Goal: Task Accomplishment & Management: Use online tool/utility

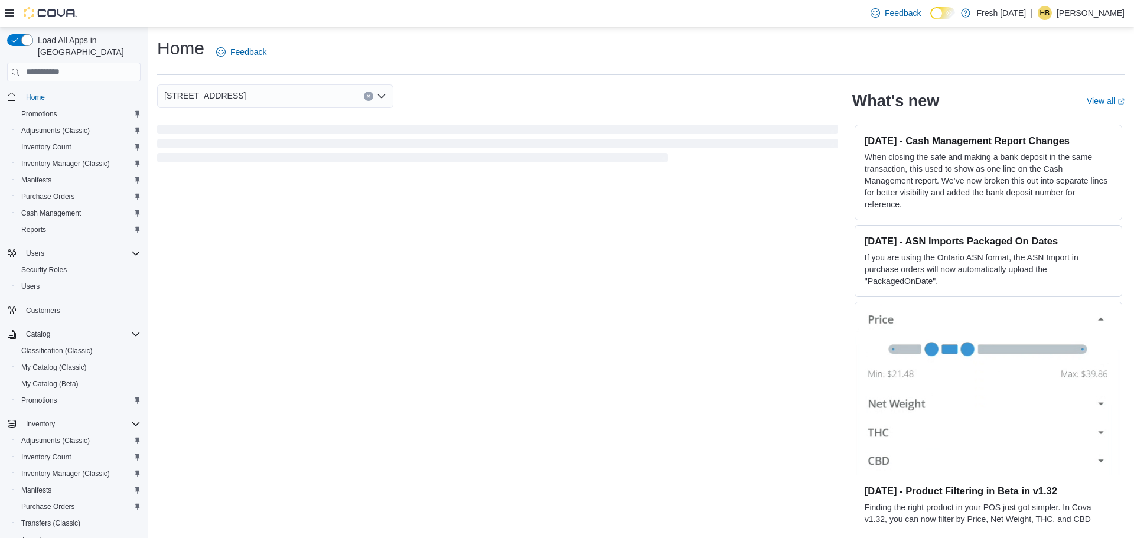
click at [94, 155] on button "Inventory Manager (Classic)" at bounding box center [79, 163] width 134 height 17
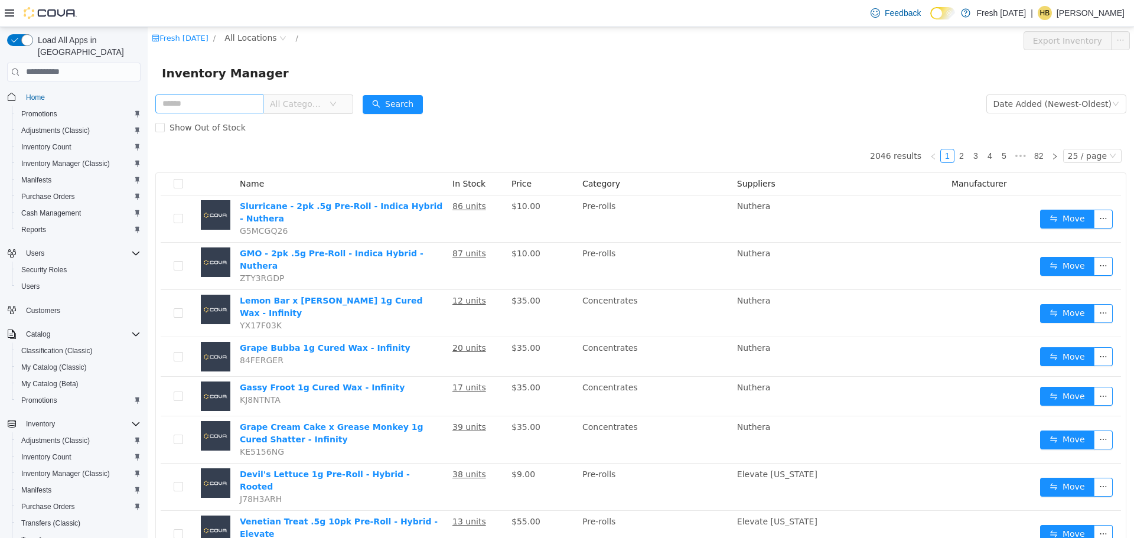
click at [209, 107] on input "text" at bounding box center [209, 103] width 108 height 19
type input "****"
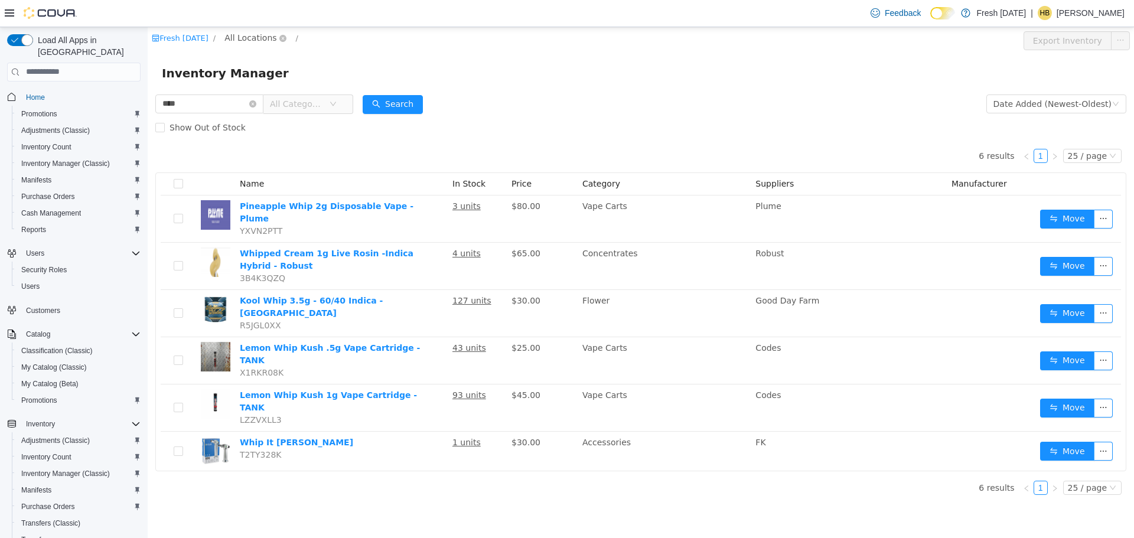
click at [236, 38] on span "All Locations" at bounding box center [250, 37] width 52 height 13
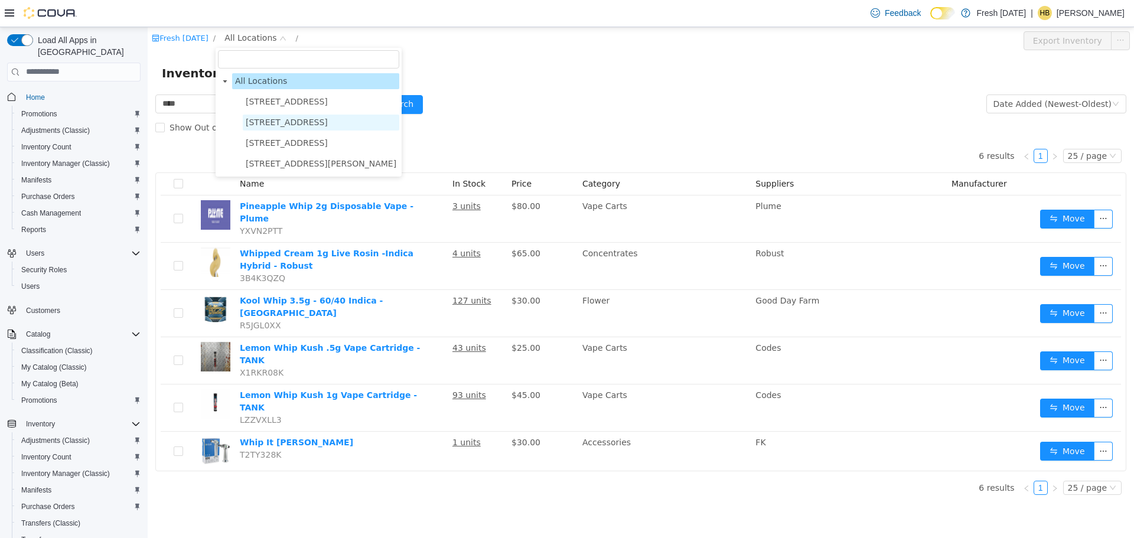
click at [269, 121] on span "[STREET_ADDRESS]" at bounding box center [287, 121] width 82 height 9
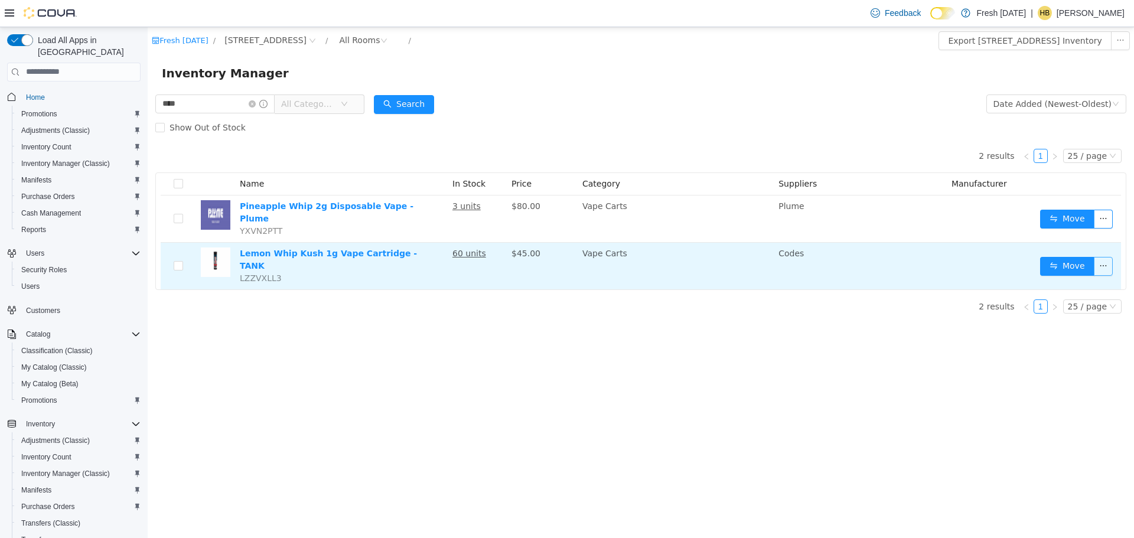
click at [1103, 258] on button "button" at bounding box center [1103, 265] width 19 height 19
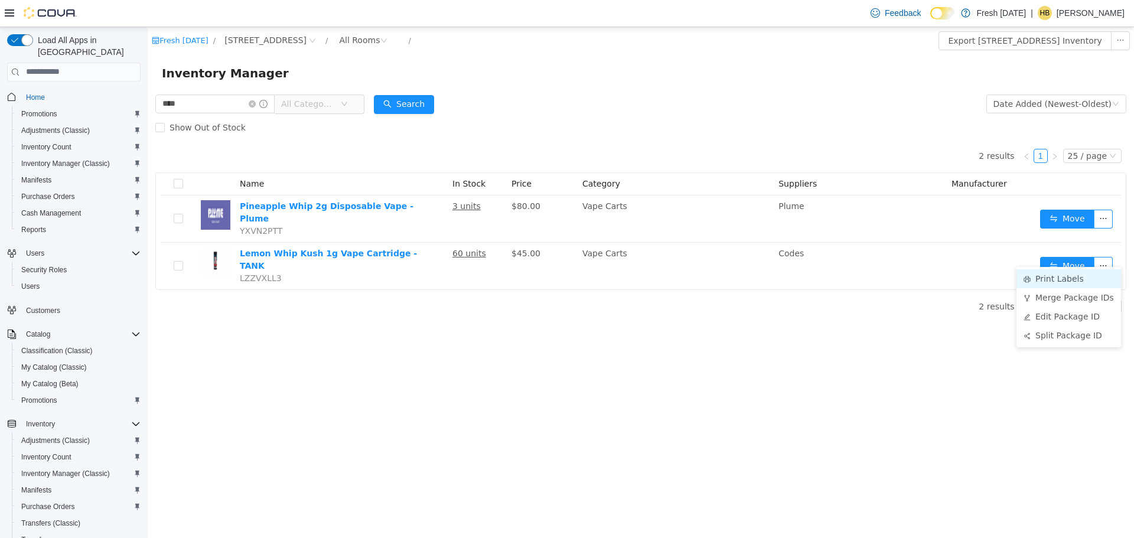
click at [1041, 277] on li "Print Labels" at bounding box center [1069, 278] width 105 height 19
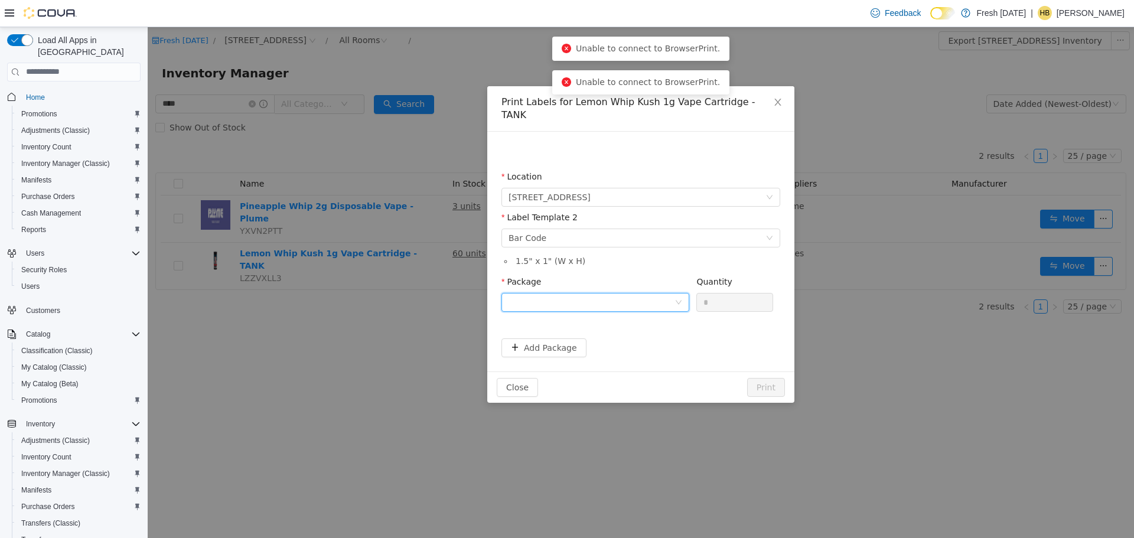
click at [567, 293] on div at bounding box center [592, 302] width 166 height 18
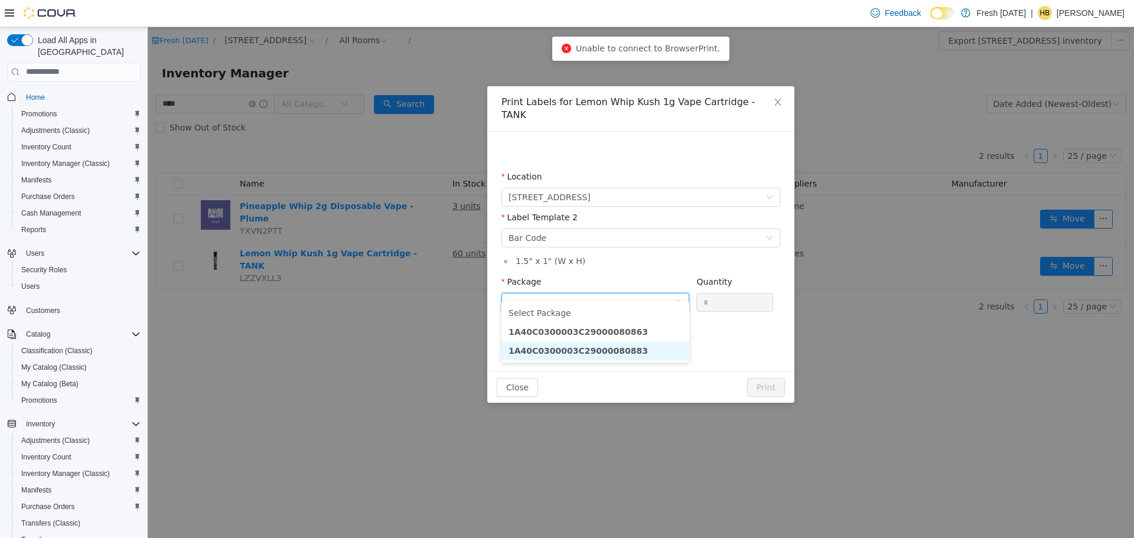
click at [641, 353] on li "1A40C0300003C29000080883" at bounding box center [596, 350] width 188 height 19
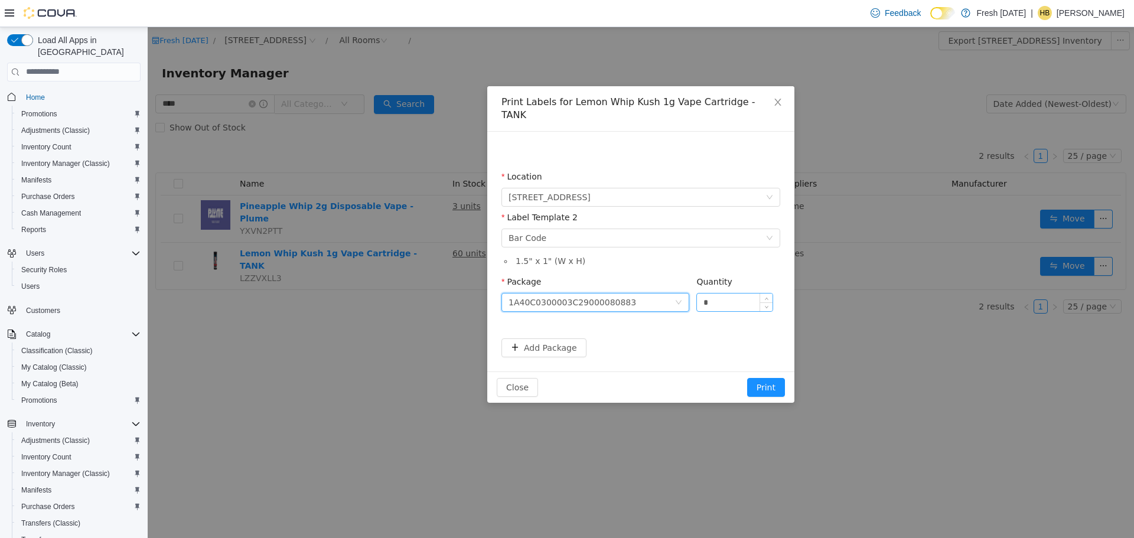
click at [723, 295] on input "*" at bounding box center [735, 302] width 76 height 18
type input "**"
click at [747, 378] on button "Print" at bounding box center [766, 387] width 38 height 19
click at [779, 378] on button "Print" at bounding box center [766, 387] width 38 height 19
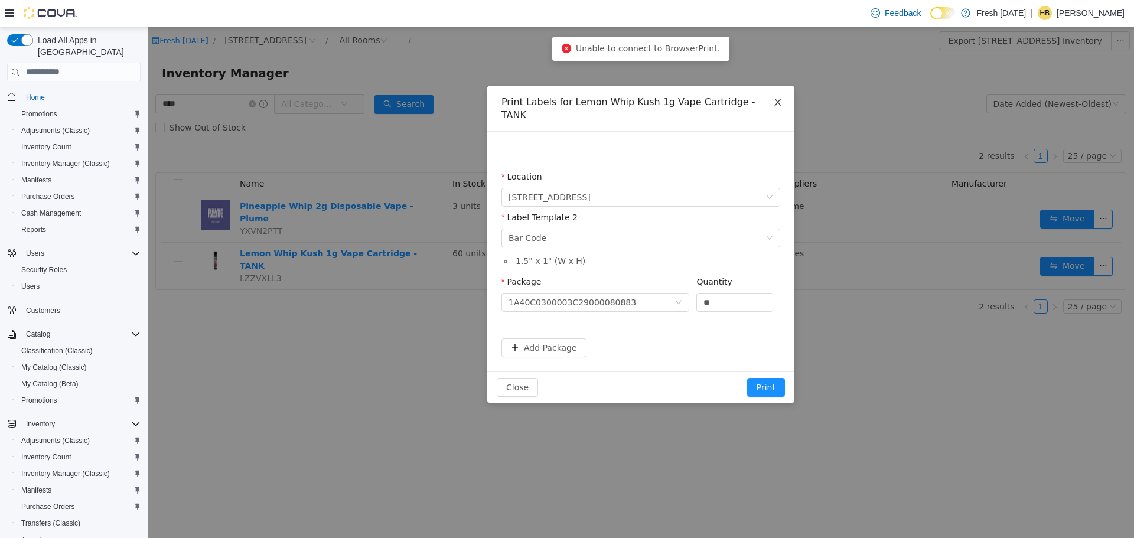
click at [776, 100] on icon "icon: close" at bounding box center [777, 101] width 9 height 9
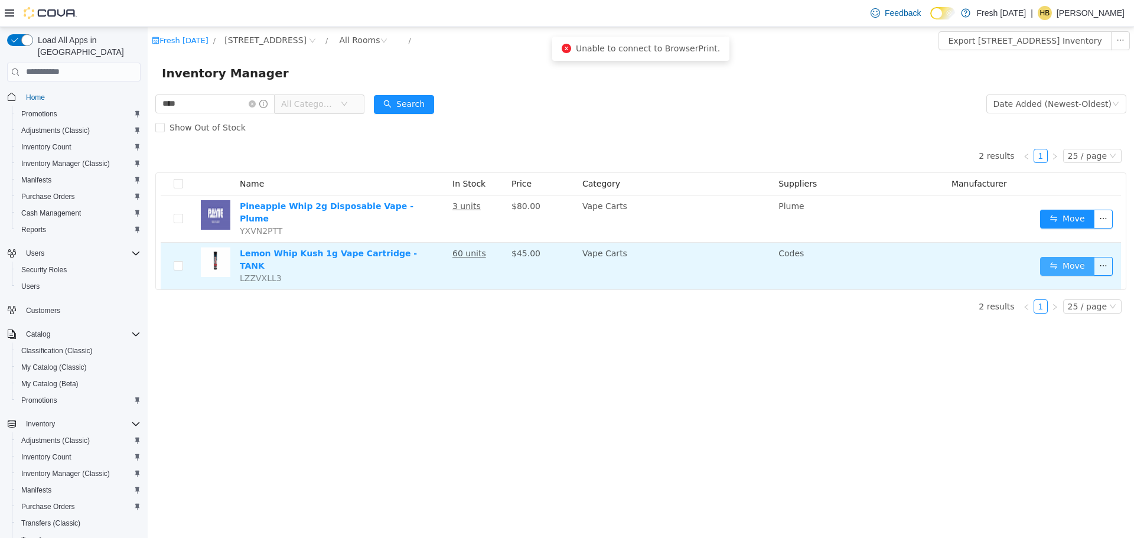
click at [1051, 261] on button "Move" at bounding box center [1067, 265] width 54 height 19
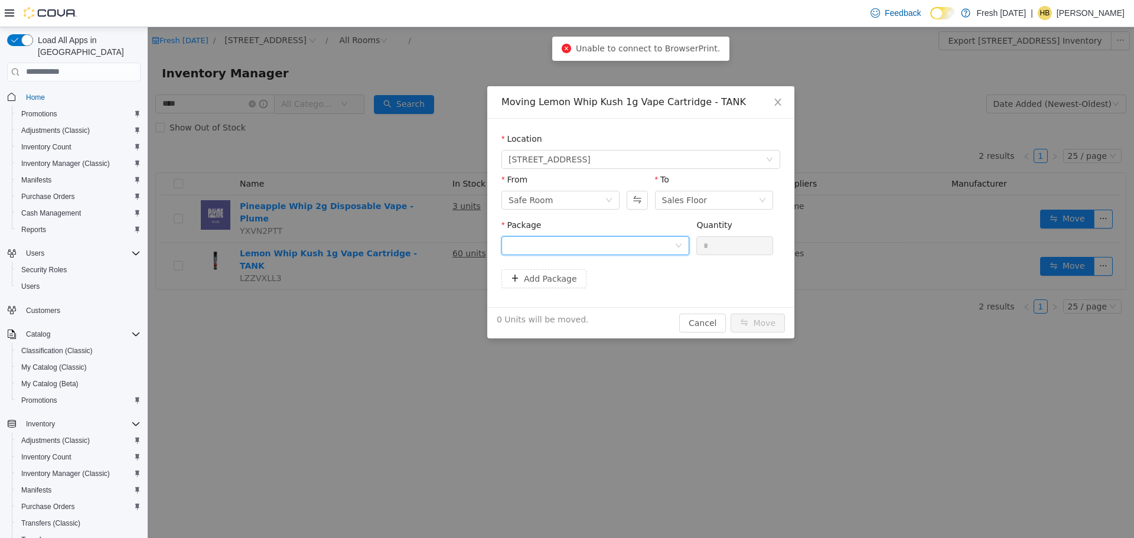
click at [635, 242] on div at bounding box center [592, 245] width 166 height 18
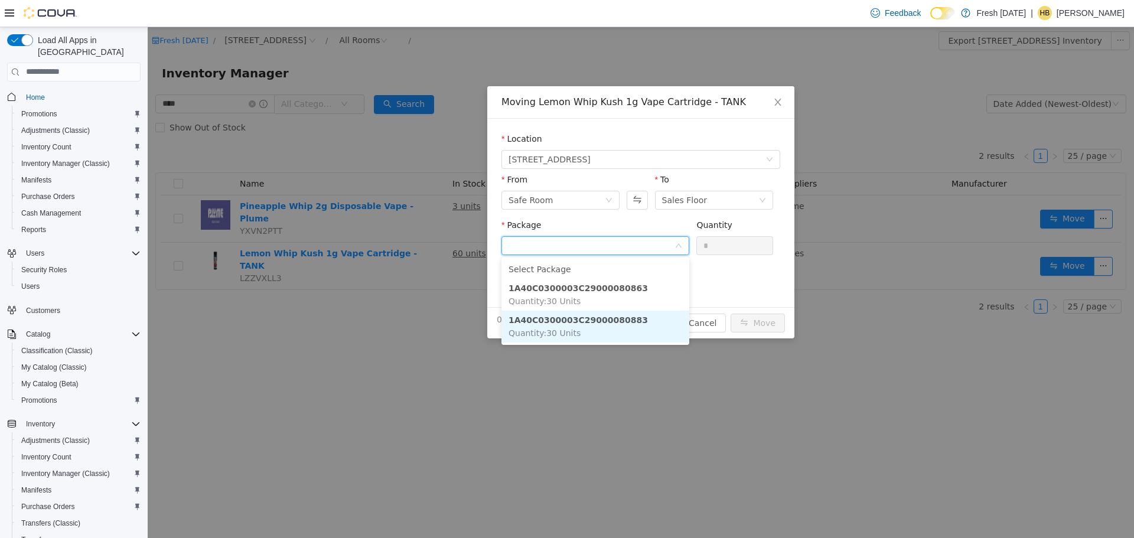
click at [642, 324] on li "1A40C0300003C29000080883 Quantity : 30 Units" at bounding box center [596, 326] width 188 height 32
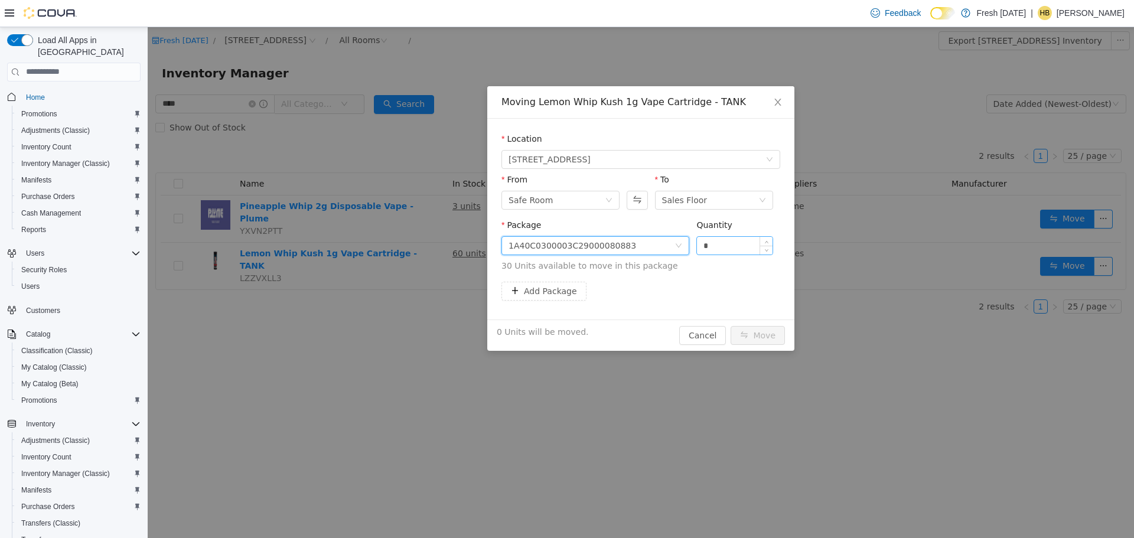
click at [727, 248] on input "*" at bounding box center [735, 245] width 76 height 18
type input "***"
click at [731, 326] on button "Move" at bounding box center [758, 335] width 54 height 19
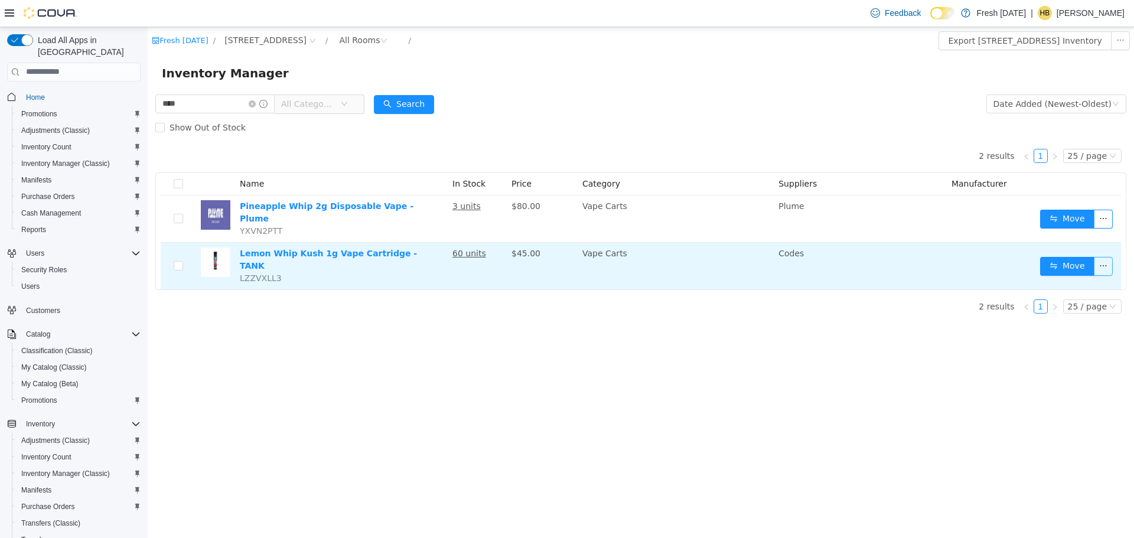
click at [1098, 256] on button "button" at bounding box center [1103, 265] width 19 height 19
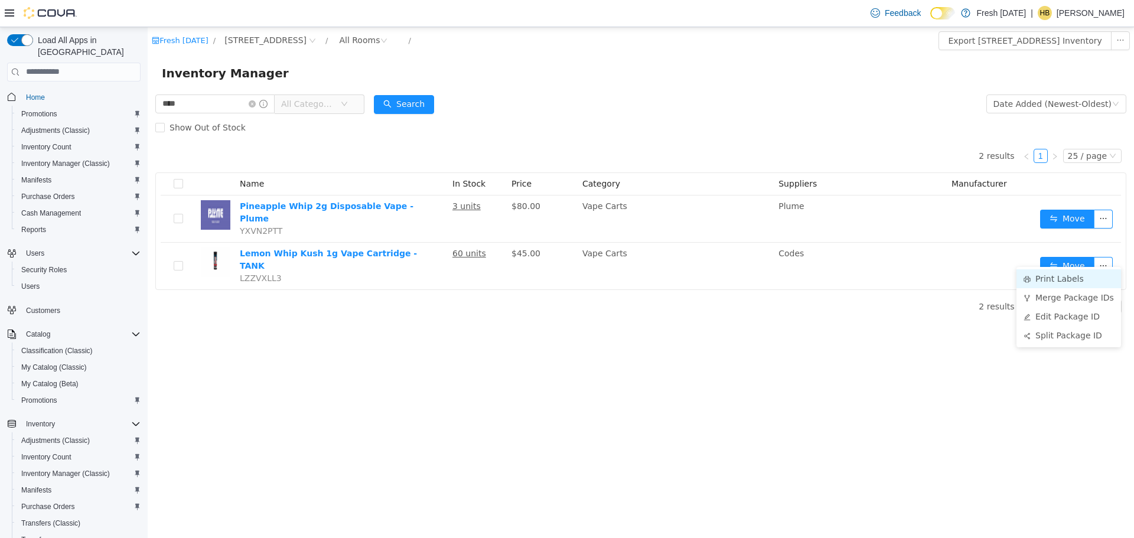
click at [1052, 279] on li "Print Labels" at bounding box center [1069, 278] width 105 height 19
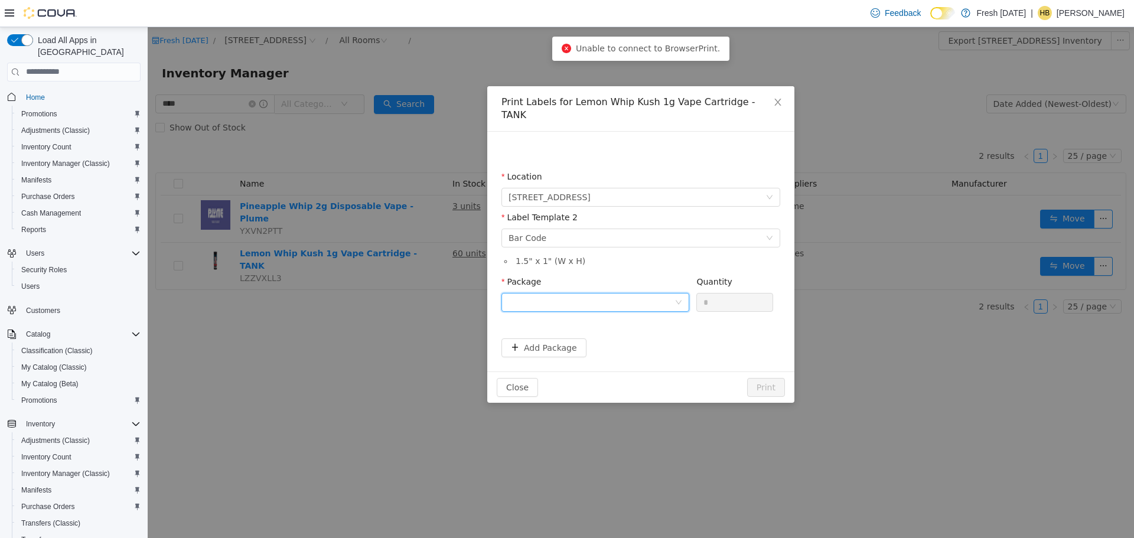
click at [648, 293] on div at bounding box center [592, 302] width 166 height 18
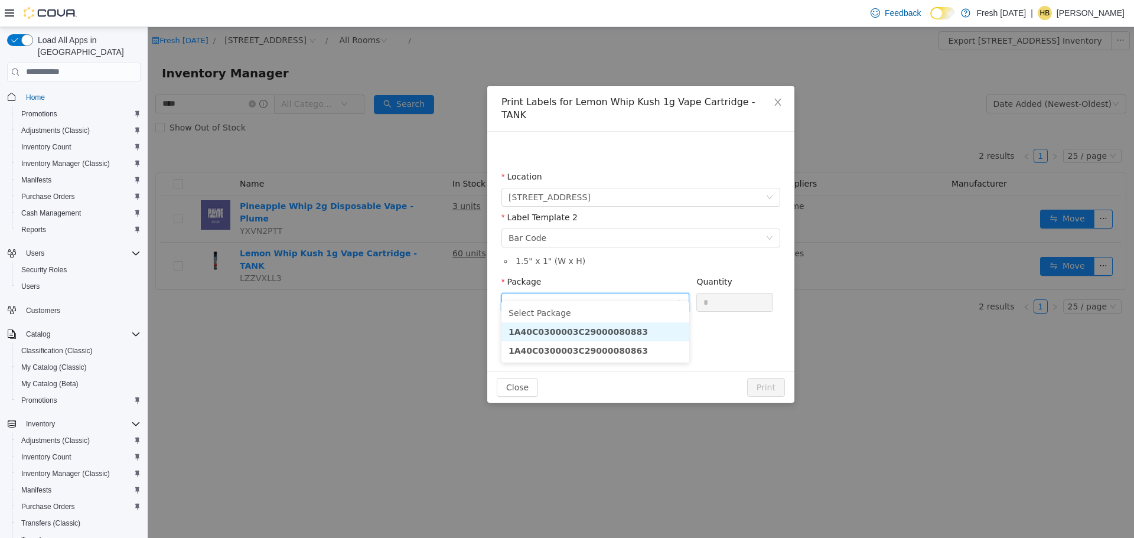
click at [646, 328] on li "1A40C0300003C29000080883" at bounding box center [596, 331] width 188 height 19
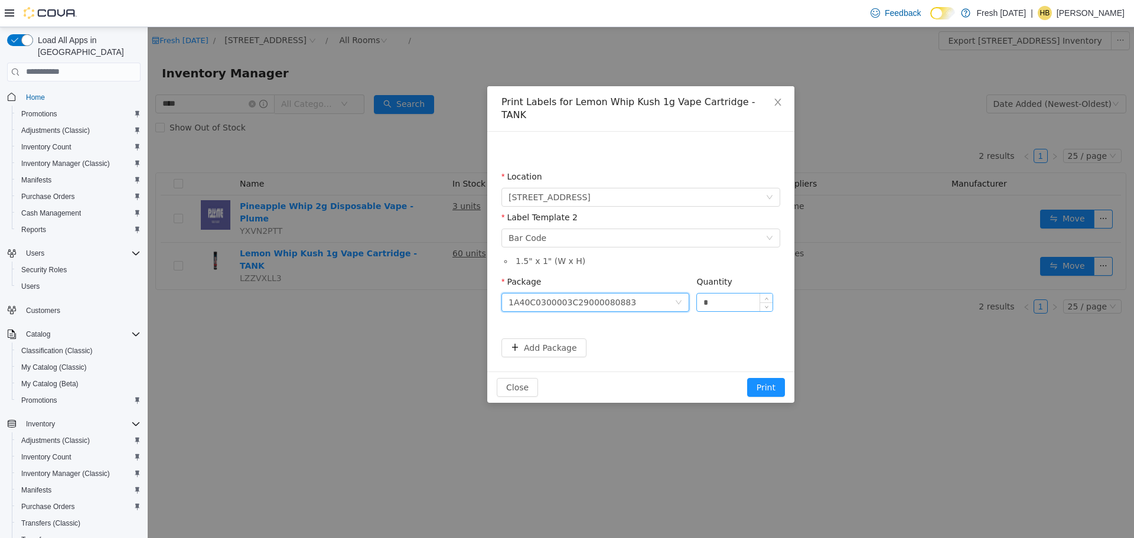
click at [725, 297] on input "*" at bounding box center [735, 302] width 76 height 18
type input "**"
click at [747, 378] on button "Print" at bounding box center [766, 387] width 38 height 19
click at [760, 378] on button "Print" at bounding box center [766, 387] width 38 height 19
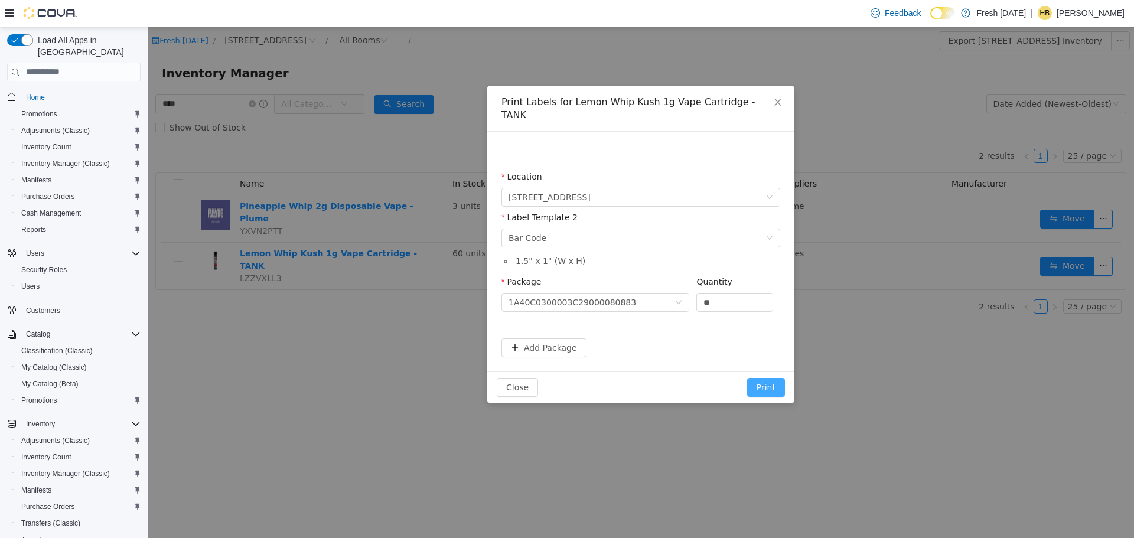
click at [771, 378] on button "Print" at bounding box center [766, 387] width 38 height 19
click at [775, 379] on button "Print" at bounding box center [766, 387] width 38 height 19
click at [780, 100] on icon "icon: close" at bounding box center [777, 101] width 9 height 9
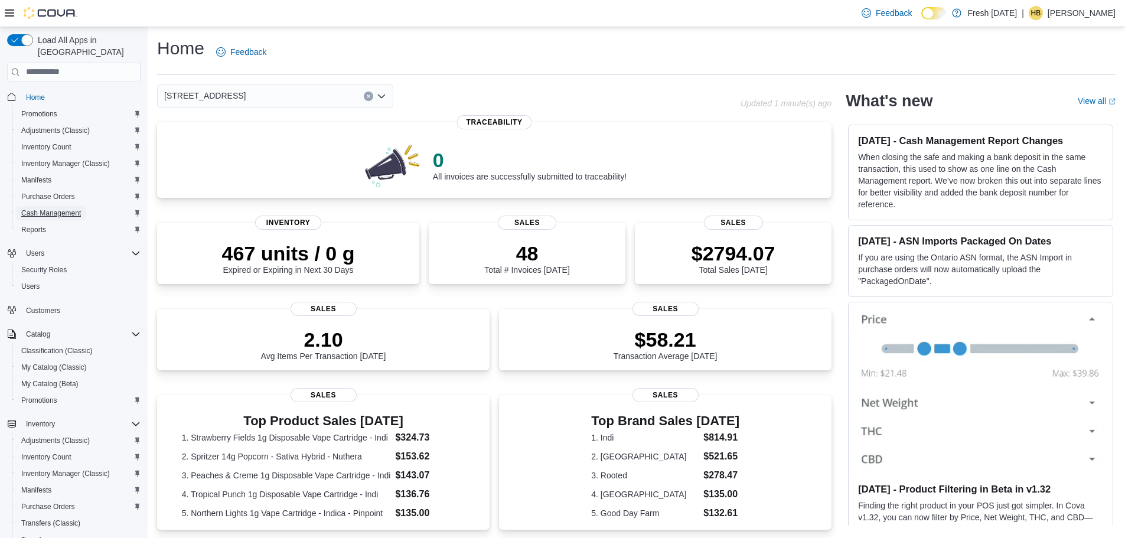
click at [61, 209] on span "Cash Management" at bounding box center [51, 213] width 60 height 9
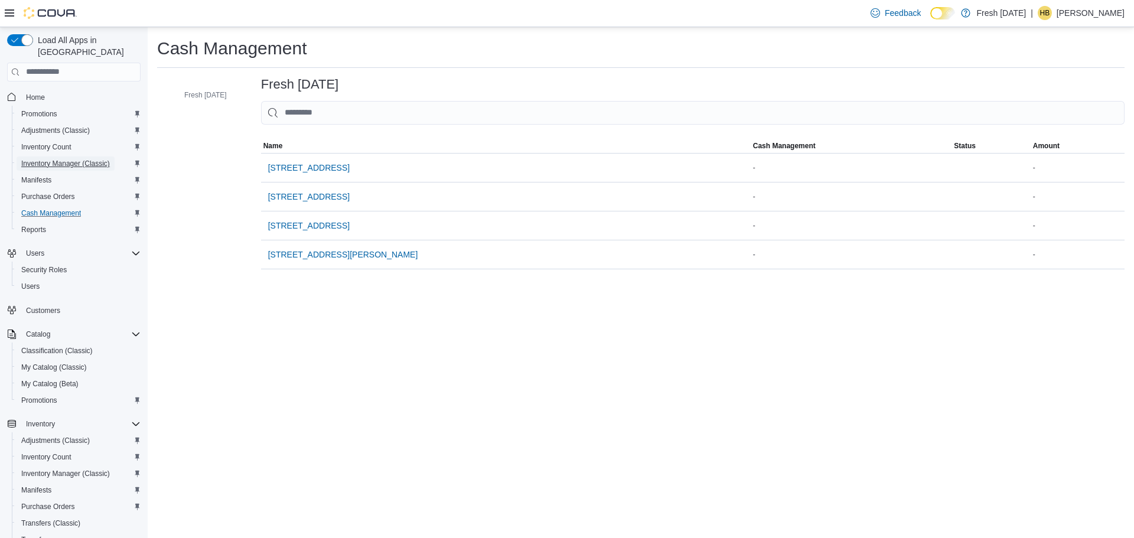
click at [70, 159] on span "Inventory Manager (Classic)" at bounding box center [65, 163] width 89 height 9
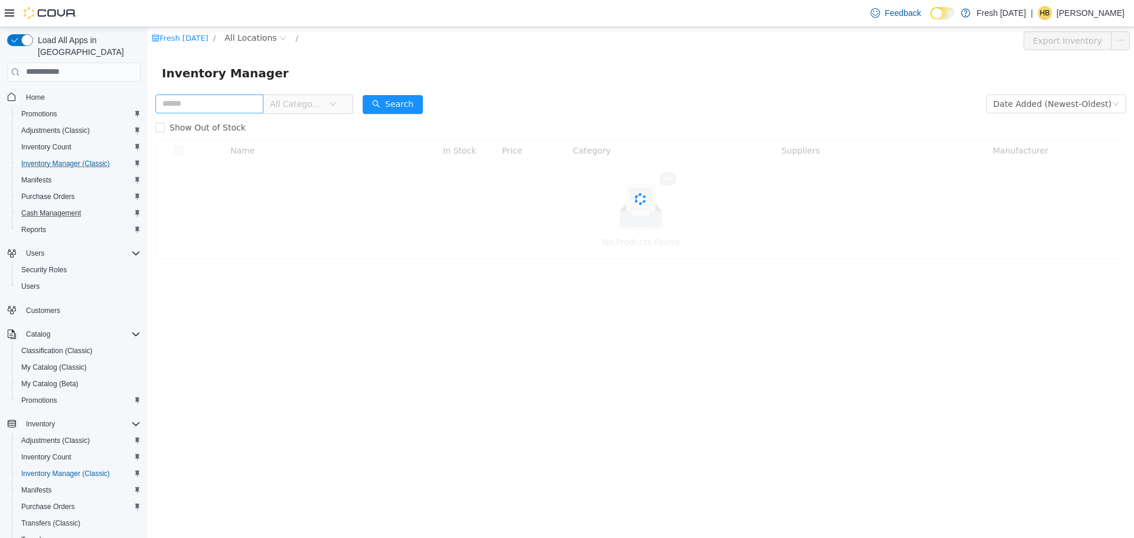
click at [197, 97] on input "text" at bounding box center [209, 103] width 108 height 19
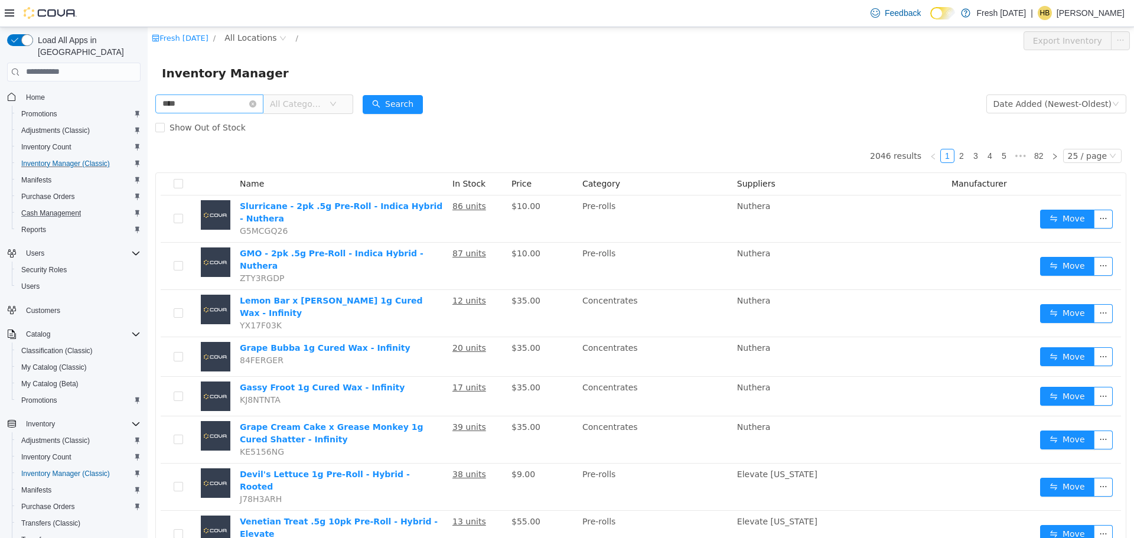
type input "****"
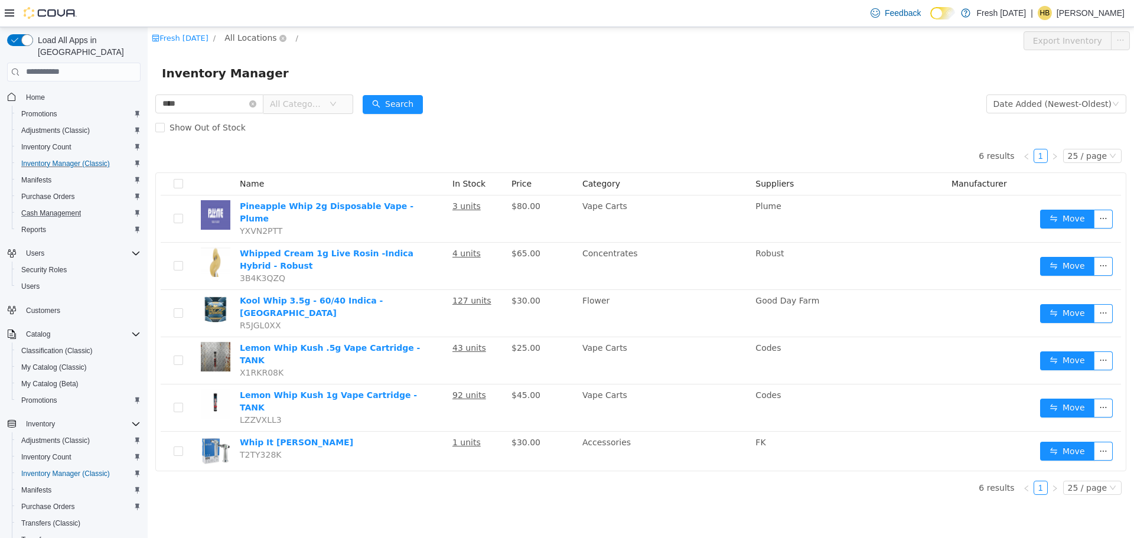
click at [250, 42] on span "All Locations" at bounding box center [250, 37] width 52 height 13
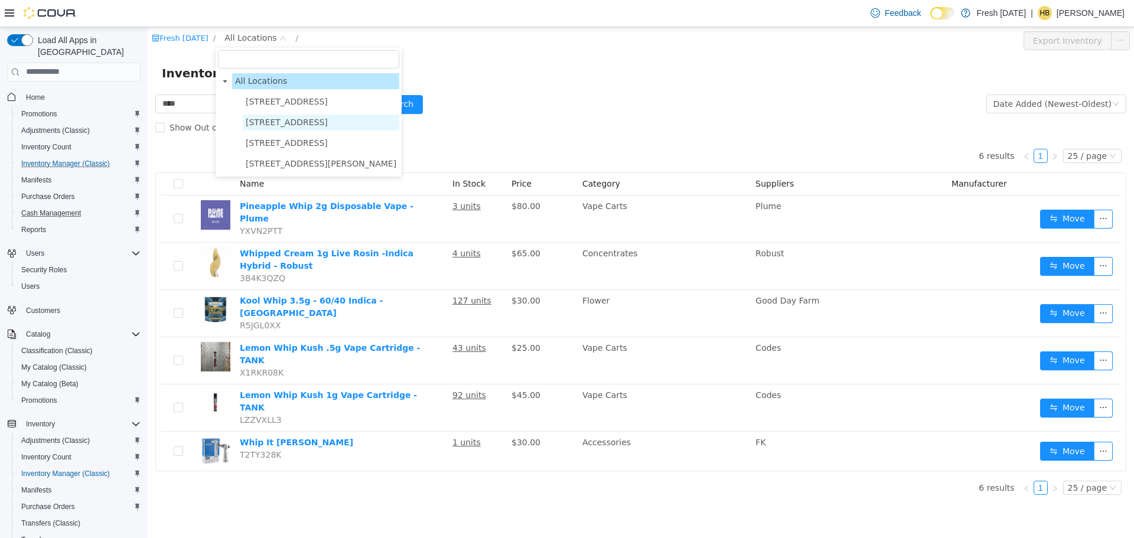
click at [261, 115] on span "[STREET_ADDRESS]" at bounding box center [321, 122] width 157 height 16
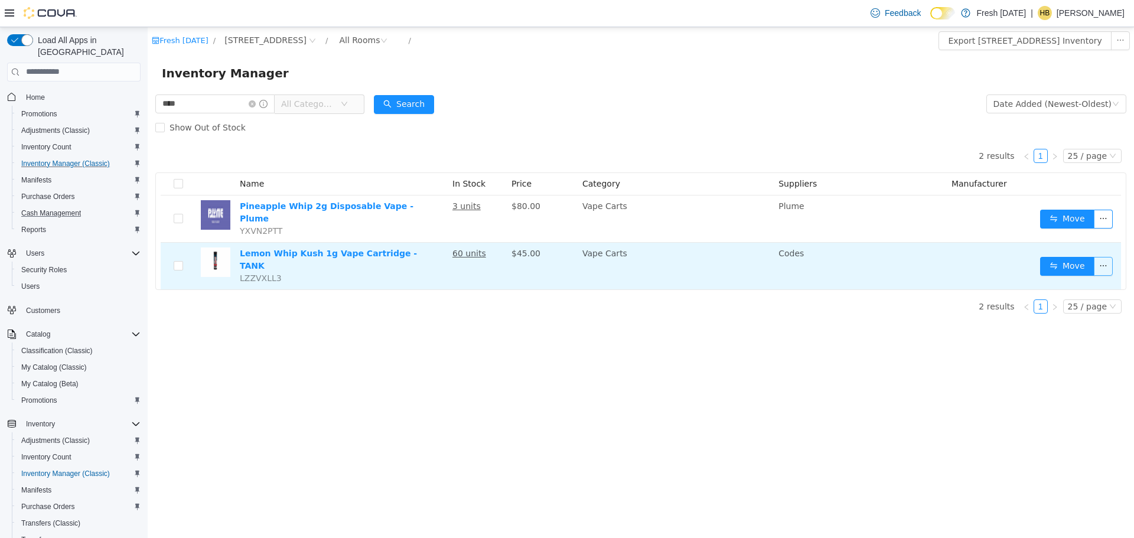
click at [1111, 259] on button "button" at bounding box center [1103, 265] width 19 height 19
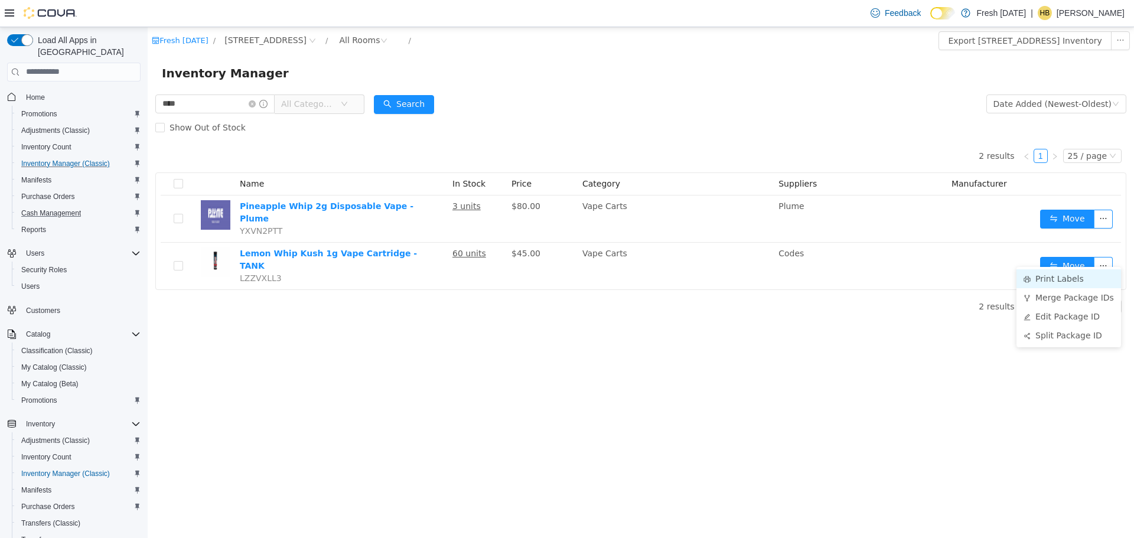
click at [1074, 274] on li "Print Labels" at bounding box center [1069, 278] width 105 height 19
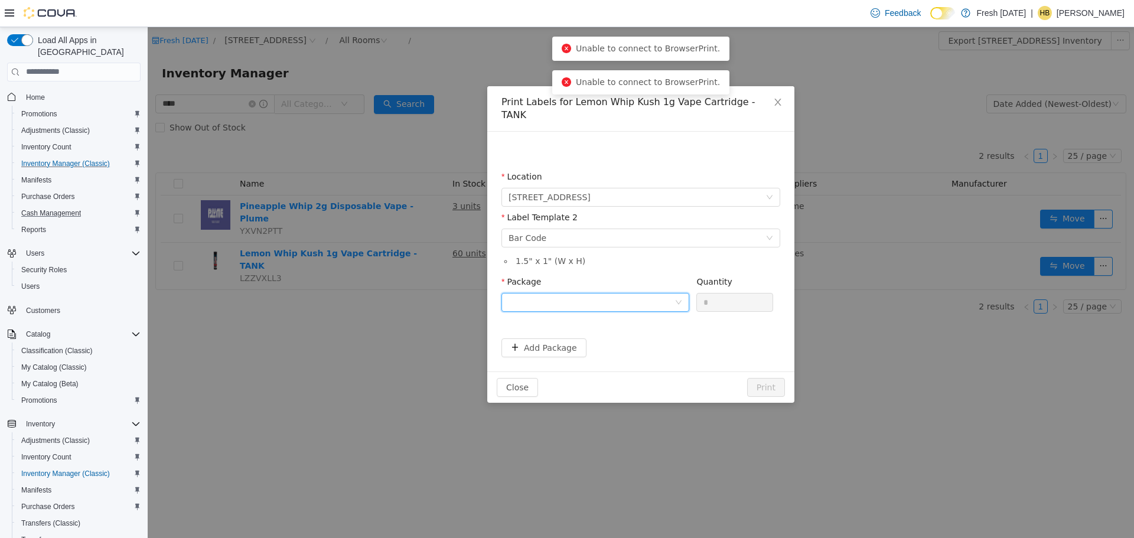
click at [626, 293] on div at bounding box center [592, 302] width 166 height 18
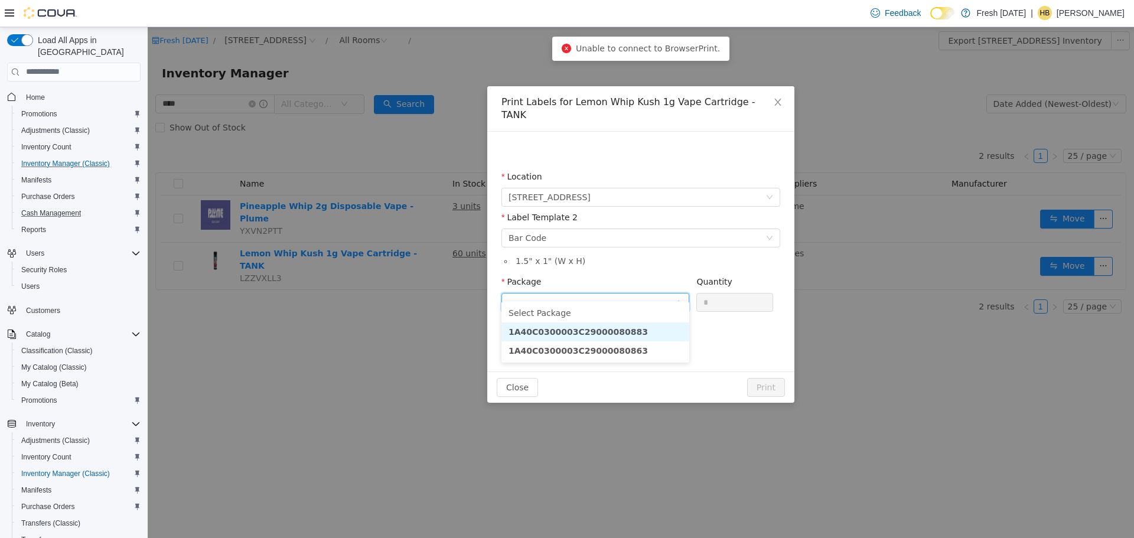
click at [659, 330] on li "1A40C0300003C29000080883" at bounding box center [596, 331] width 188 height 19
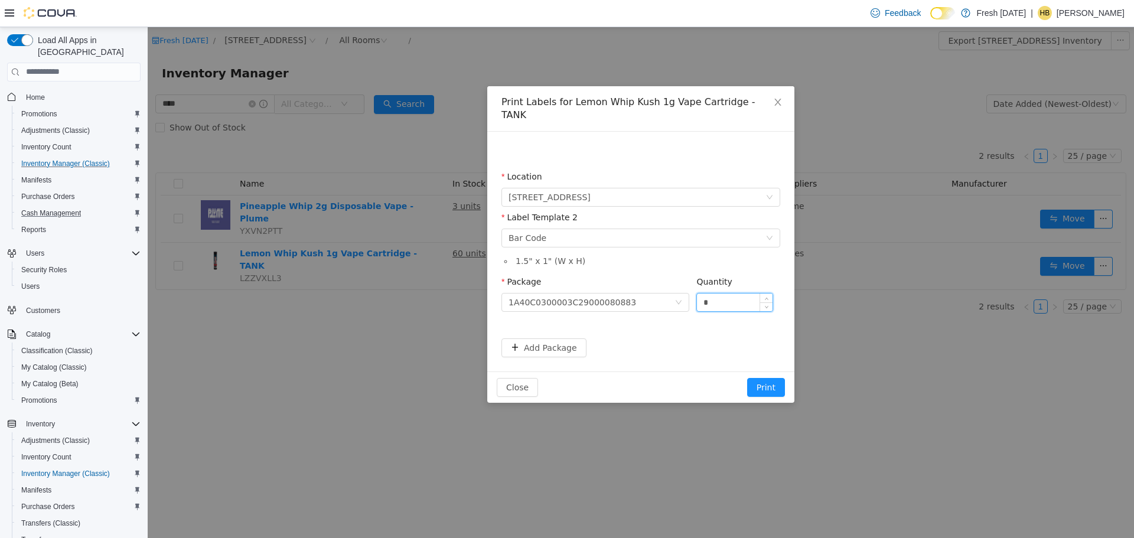
click at [735, 293] on input "*" at bounding box center [735, 302] width 76 height 18
type input "**"
click at [747, 378] on button "Print" at bounding box center [766, 387] width 38 height 19
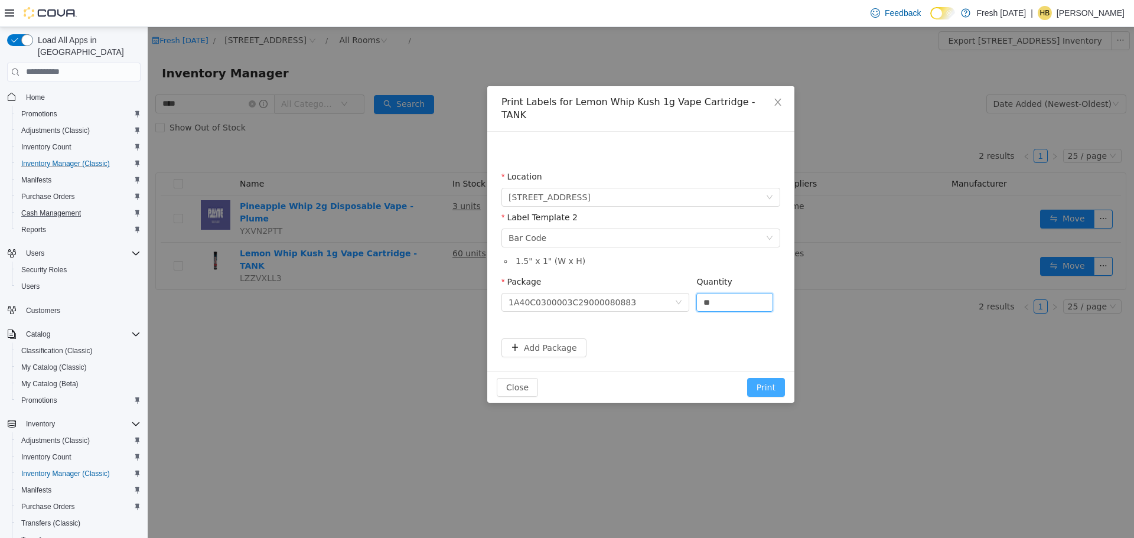
click at [756, 378] on button "Print" at bounding box center [766, 387] width 38 height 19
click at [763, 378] on button "Print" at bounding box center [766, 387] width 38 height 19
click at [766, 378] on button "Print" at bounding box center [766, 387] width 38 height 19
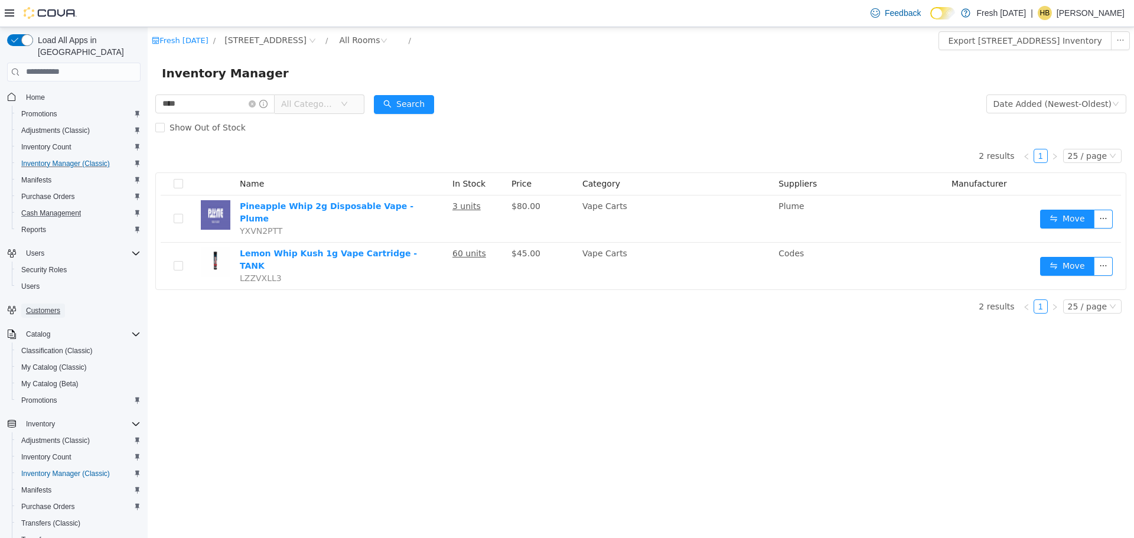
click at [56, 306] on span "Customers" at bounding box center [43, 310] width 34 height 9
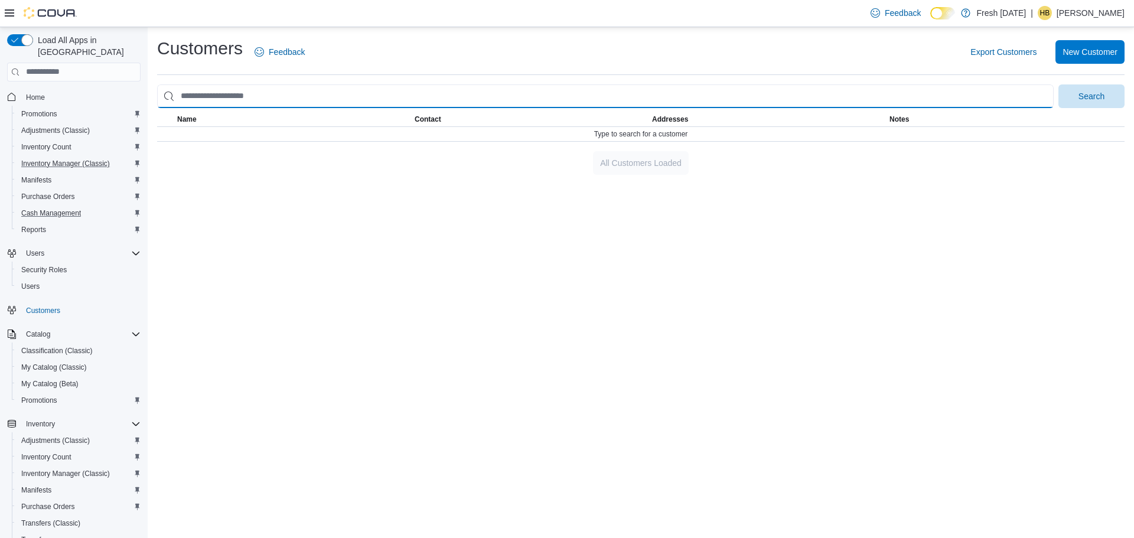
click at [264, 99] on input "search" at bounding box center [605, 96] width 897 height 24
type input "**********"
click at [1059, 84] on button "Search" at bounding box center [1092, 96] width 66 height 24
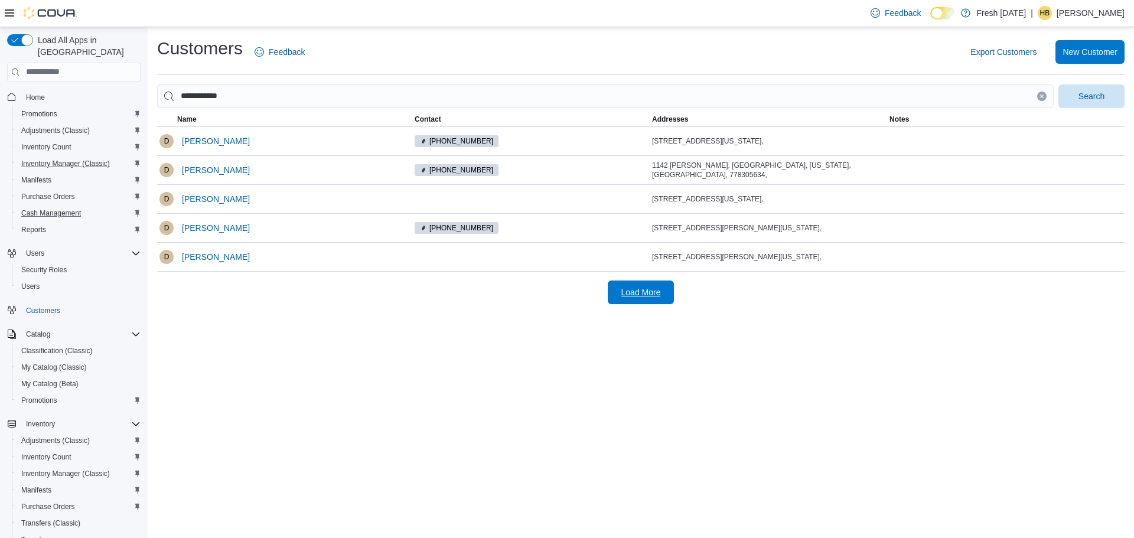
click at [660, 291] on span "Load More" at bounding box center [642, 293] width 40 height 12
click at [224, 139] on span "Donald Brown" at bounding box center [216, 141] width 68 height 12
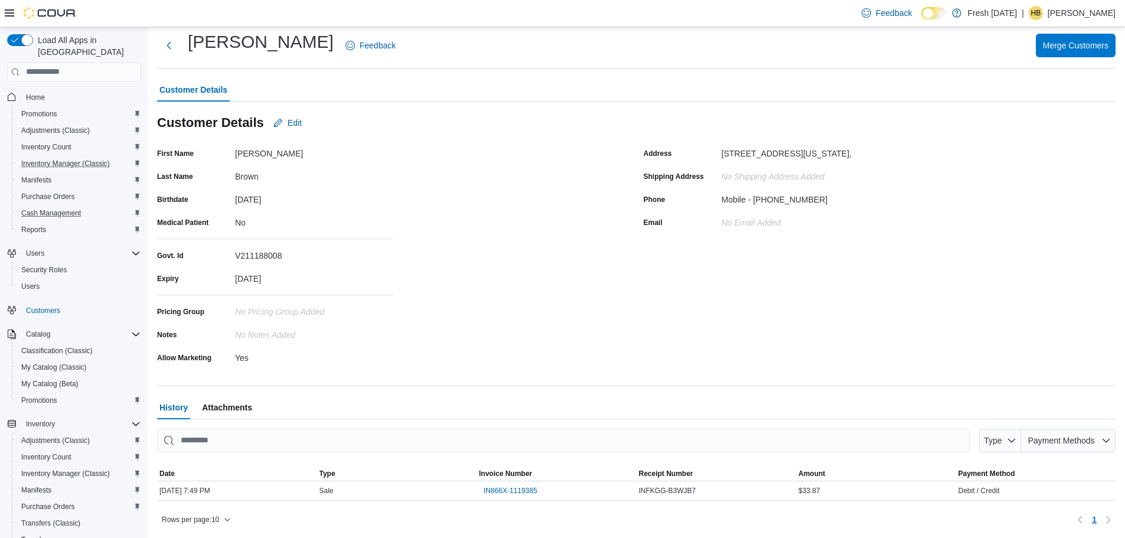
scroll to position [28, 0]
click at [525, 490] on span "IN866X-1119385" at bounding box center [511, 490] width 54 height 9
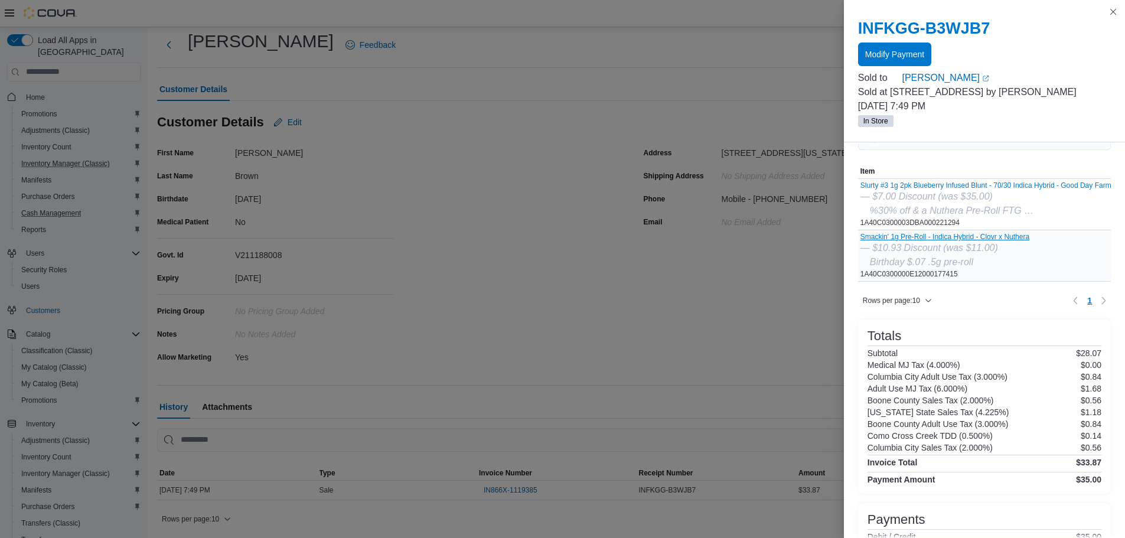
scroll to position [59, 0]
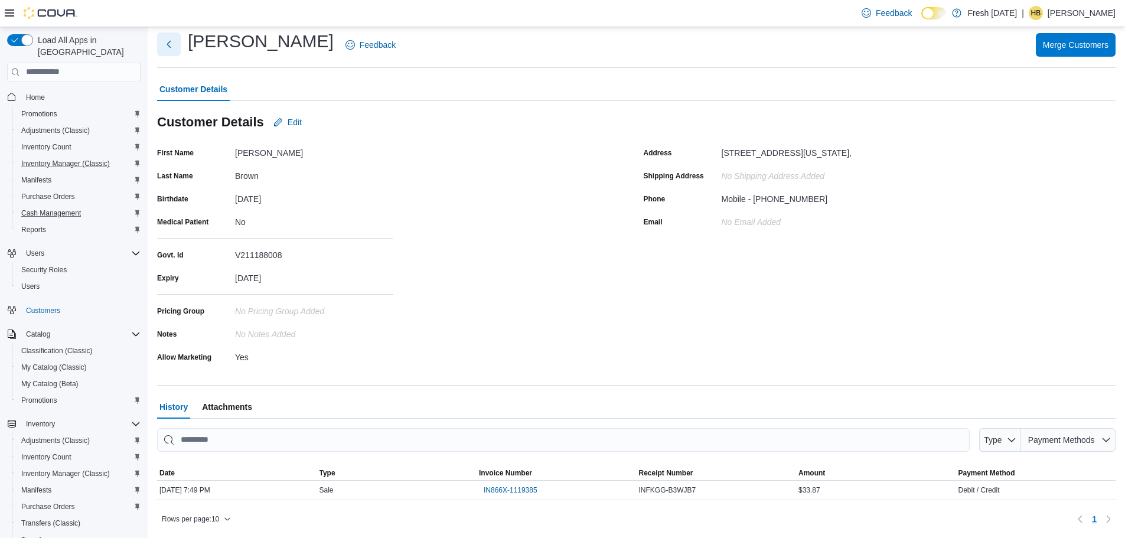
click at [172, 46] on button "Next" at bounding box center [169, 44] width 24 height 24
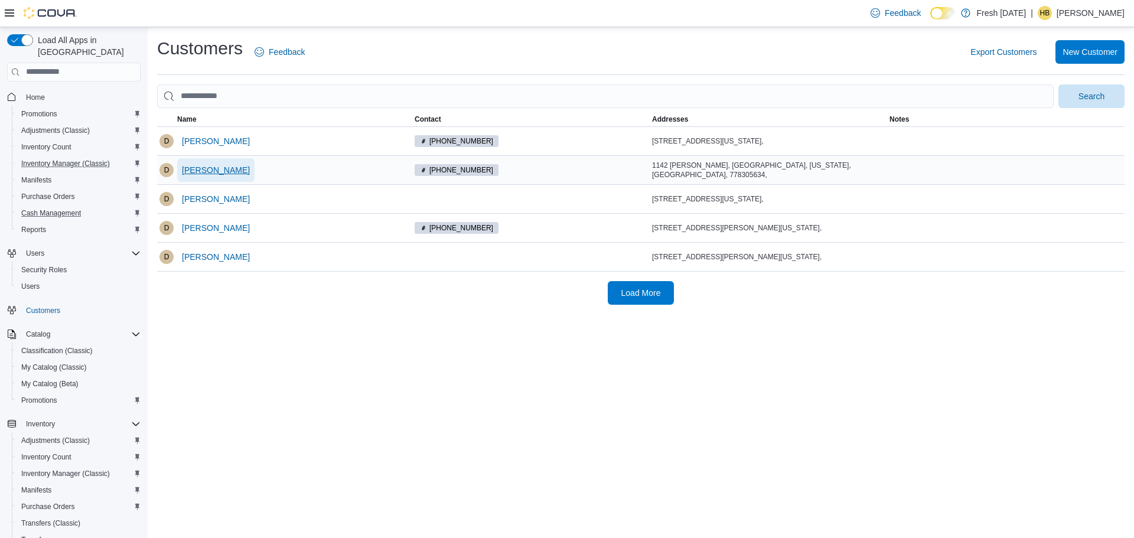
click at [218, 175] on span "Donald Brown" at bounding box center [216, 170] width 68 height 12
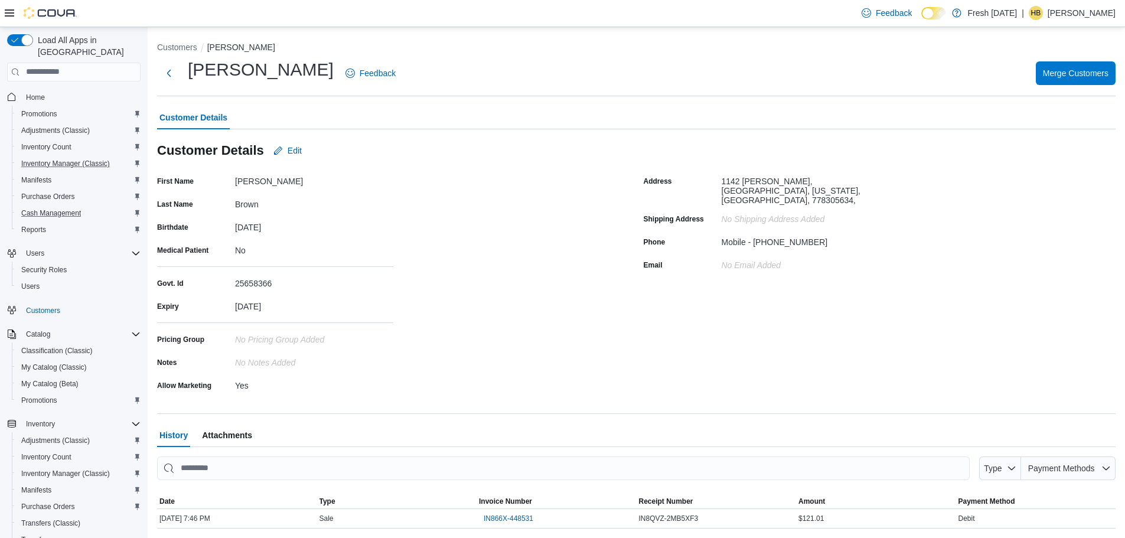
scroll to position [28, 0]
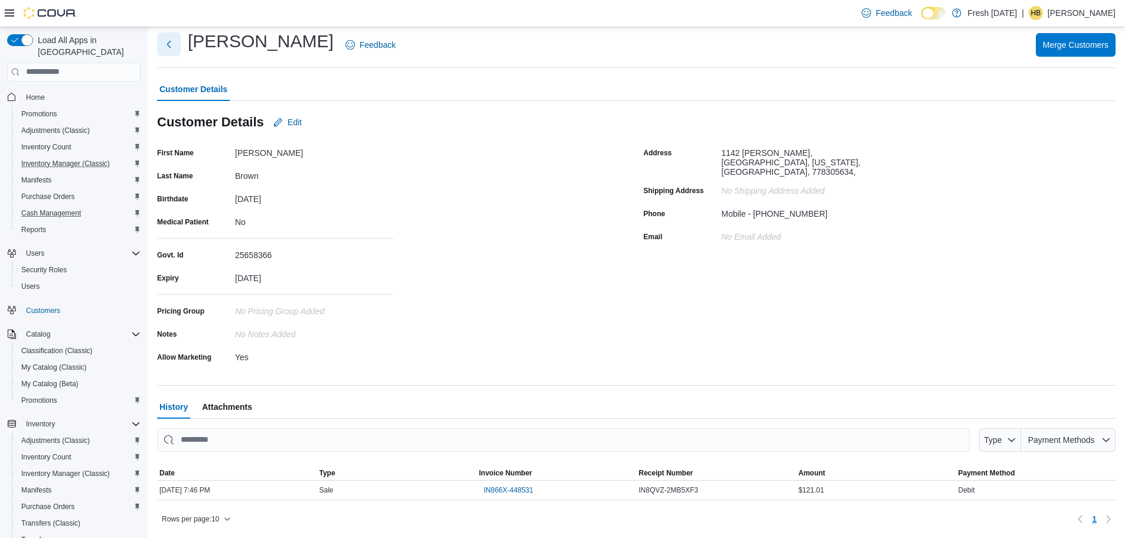
click at [175, 41] on button "Next" at bounding box center [169, 44] width 24 height 24
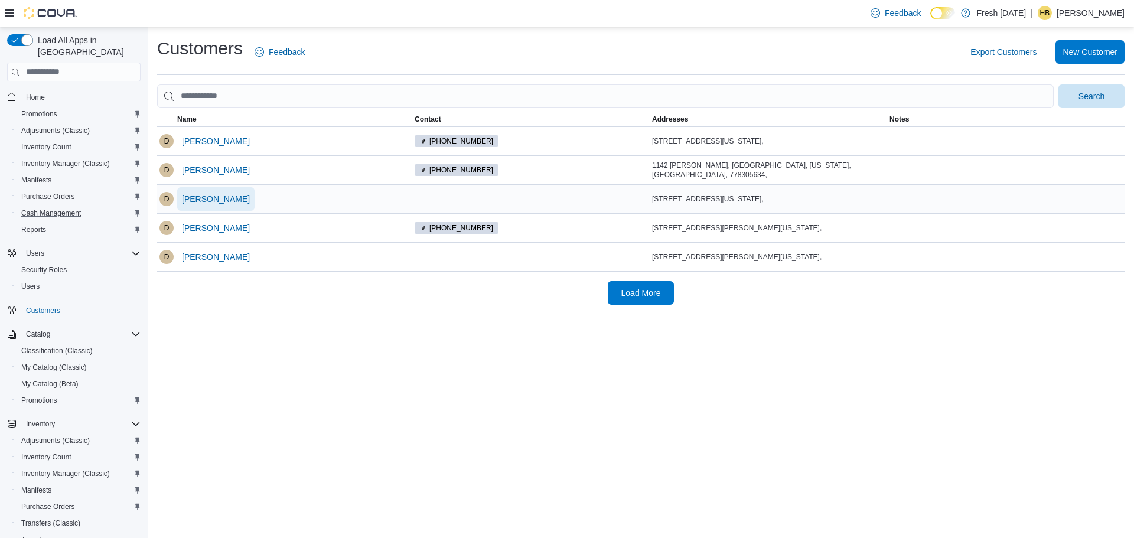
click at [207, 196] on span "Donald Brown" at bounding box center [216, 199] width 68 height 12
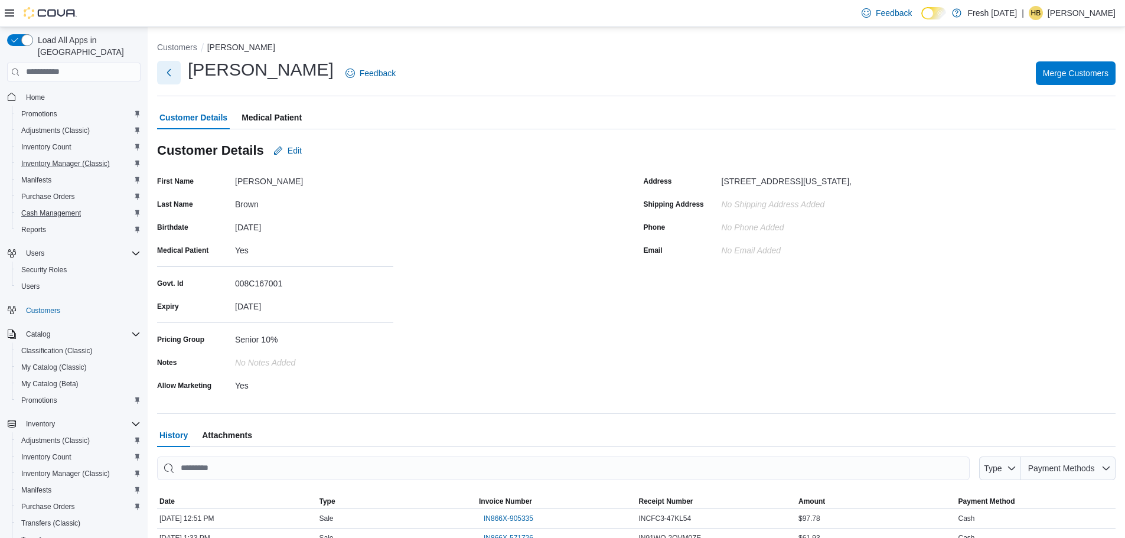
click at [169, 76] on button "Next" at bounding box center [169, 73] width 24 height 24
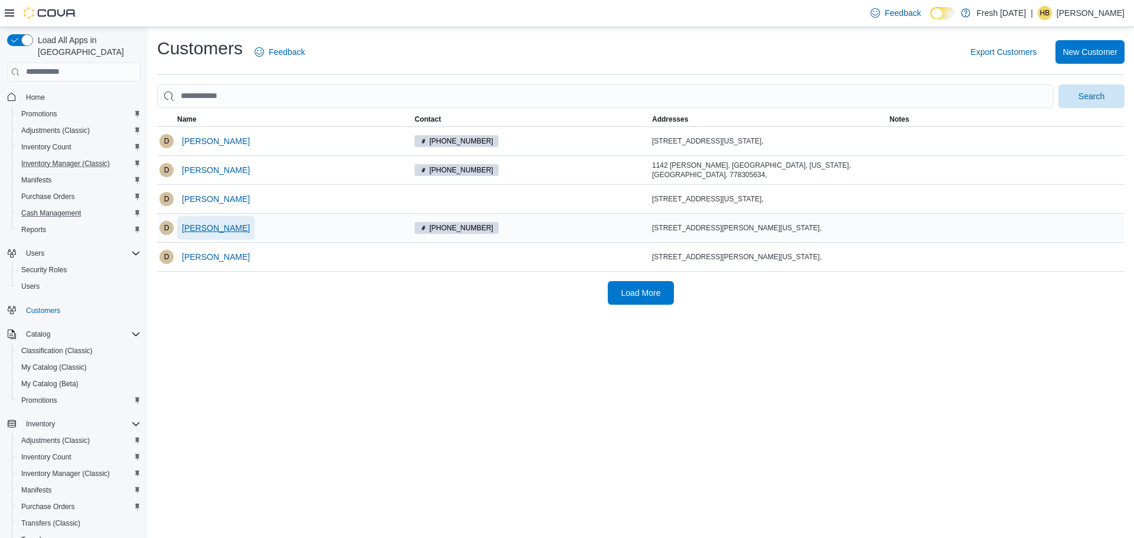
click at [214, 227] on span "Donald Brown" at bounding box center [216, 228] width 68 height 12
click at [211, 145] on span "Donald Brown" at bounding box center [216, 141] width 68 height 12
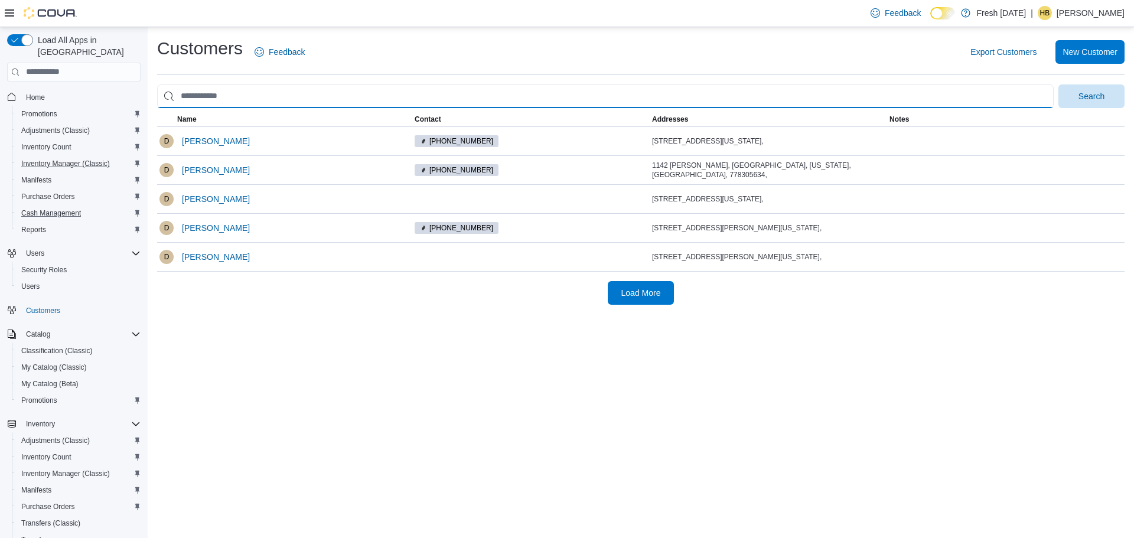
click at [284, 97] on input "search" at bounding box center [605, 96] width 897 height 24
type input "**********"
click at [1059, 84] on button "Search" at bounding box center [1092, 96] width 66 height 24
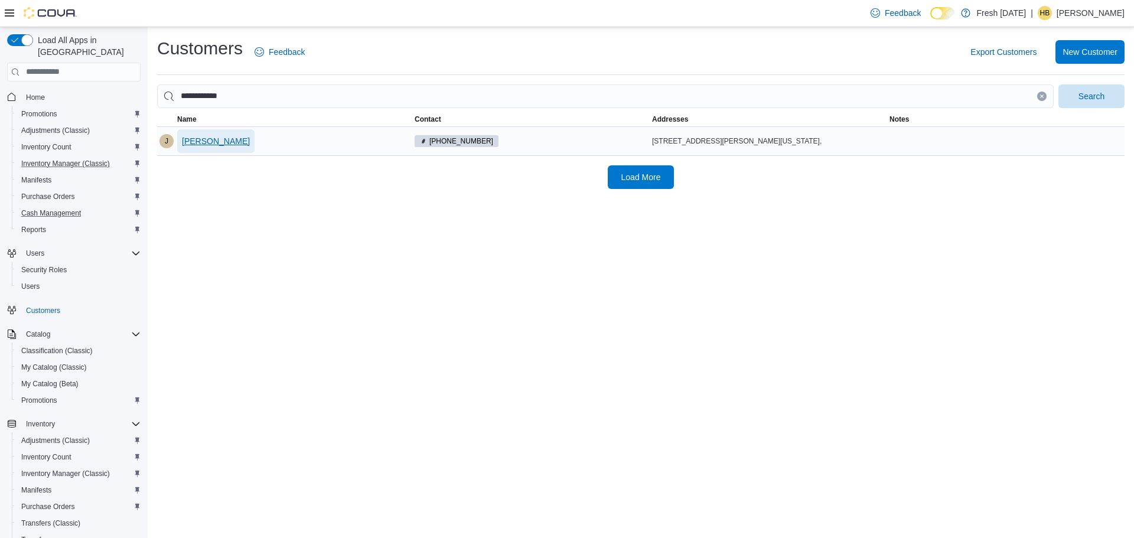
click at [208, 142] on span "Jayton Smith" at bounding box center [216, 141] width 68 height 12
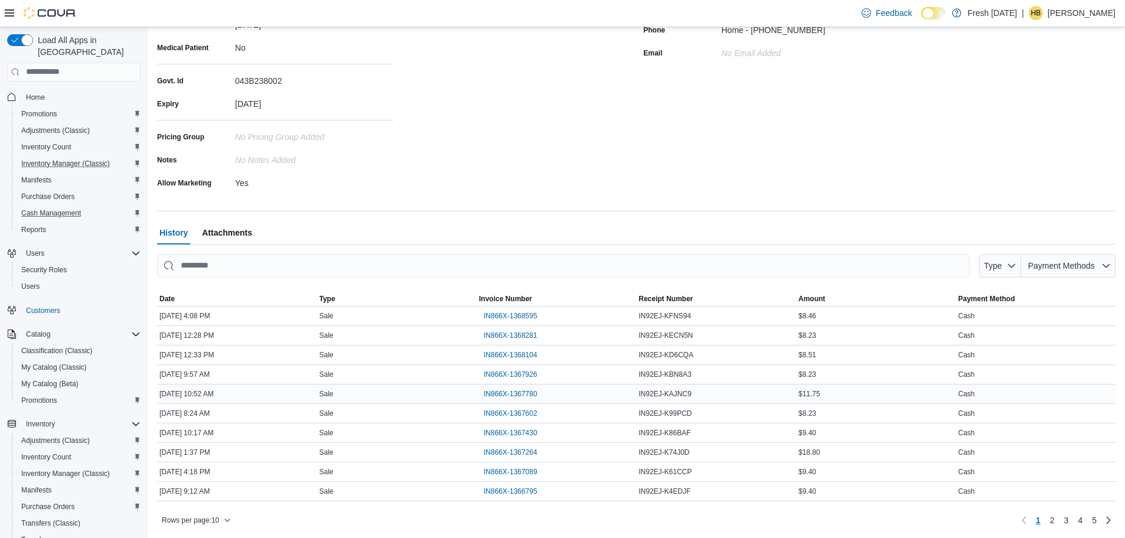
scroll to position [204, 0]
click at [1085, 522] on link "4" at bounding box center [1080, 519] width 14 height 19
click at [1112, 523] on link "Next page" at bounding box center [1109, 519] width 14 height 14
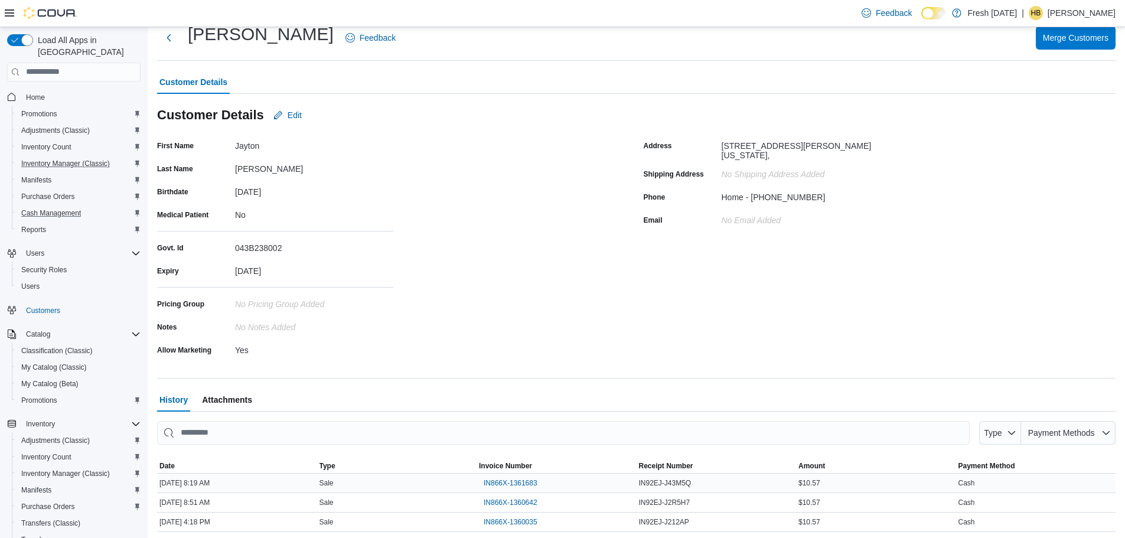
scroll to position [0, 0]
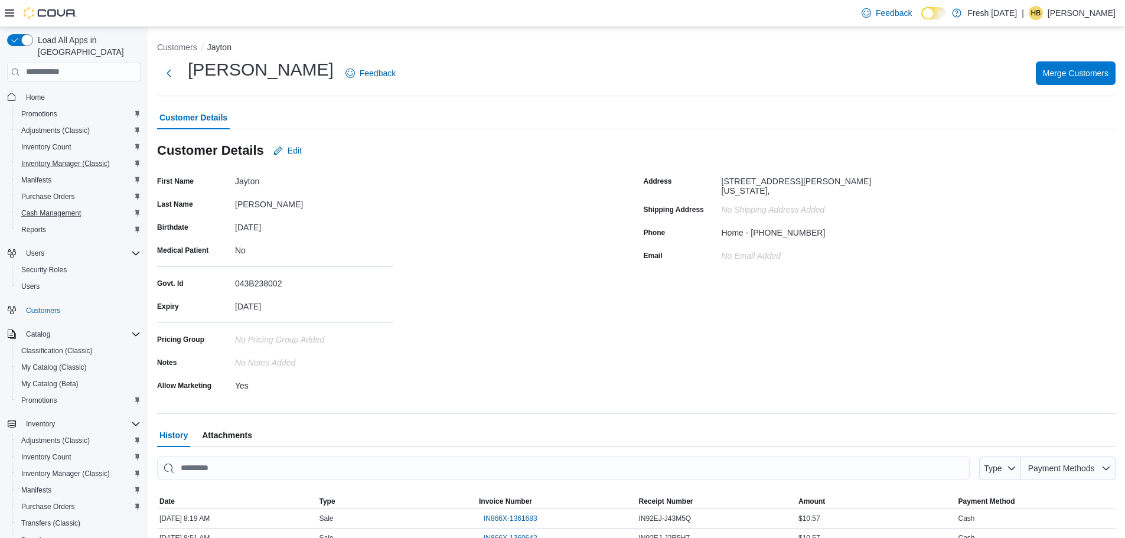
click at [234, 436] on span "Attachments" at bounding box center [227, 436] width 50 height 24
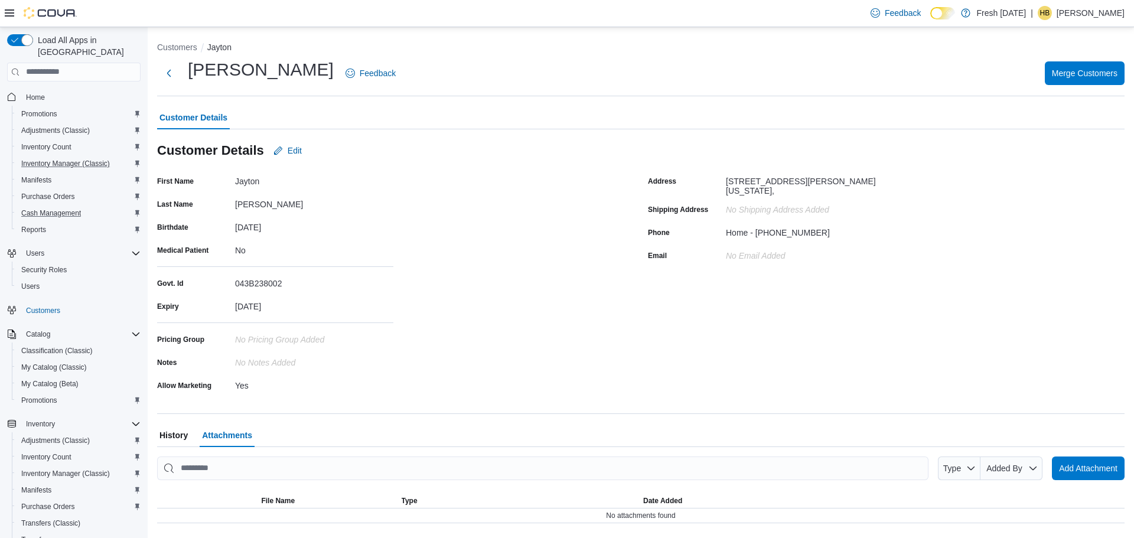
click at [184, 435] on span "History" at bounding box center [174, 436] width 28 height 24
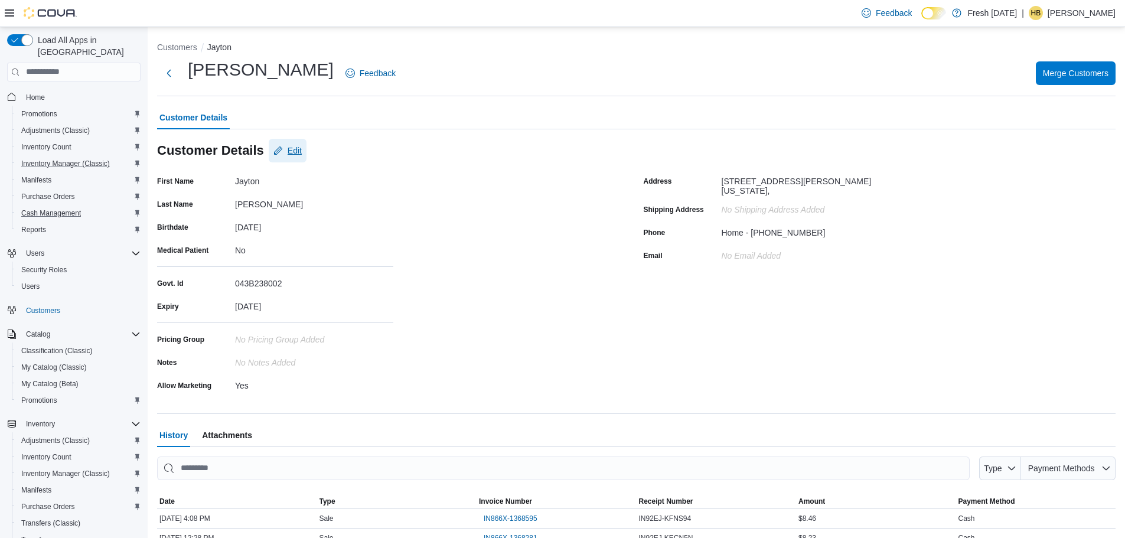
click at [286, 146] on span "Edit" at bounding box center [288, 151] width 28 height 24
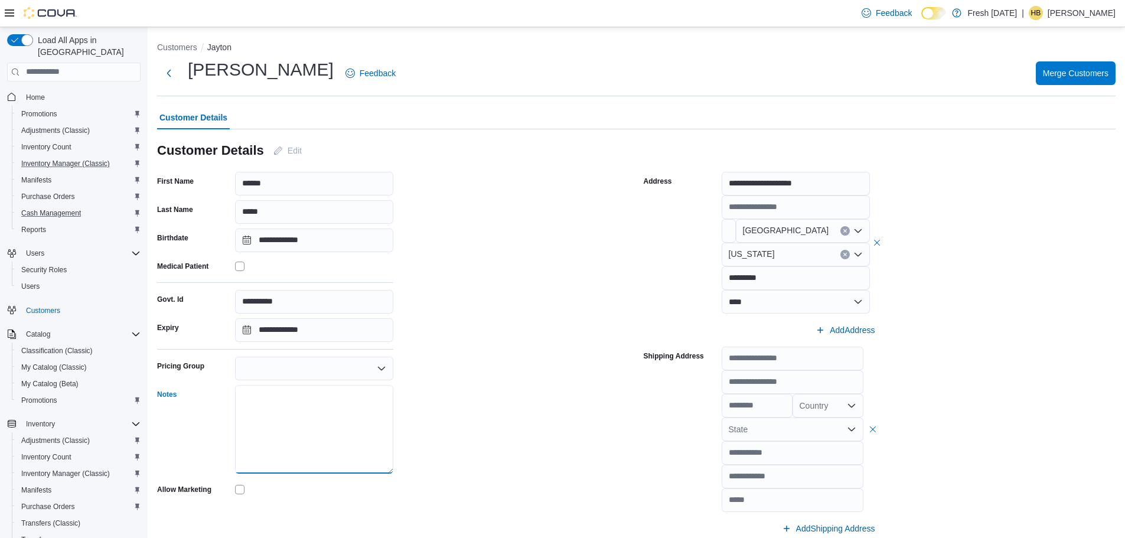
click at [330, 422] on textarea "Notes" at bounding box center [314, 429] width 158 height 89
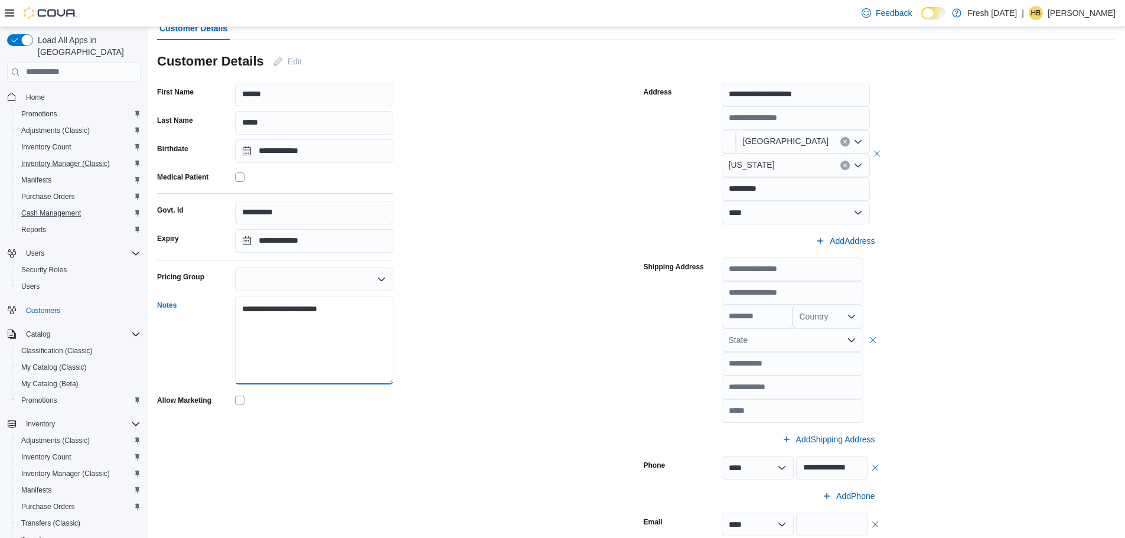
scroll to position [354, 0]
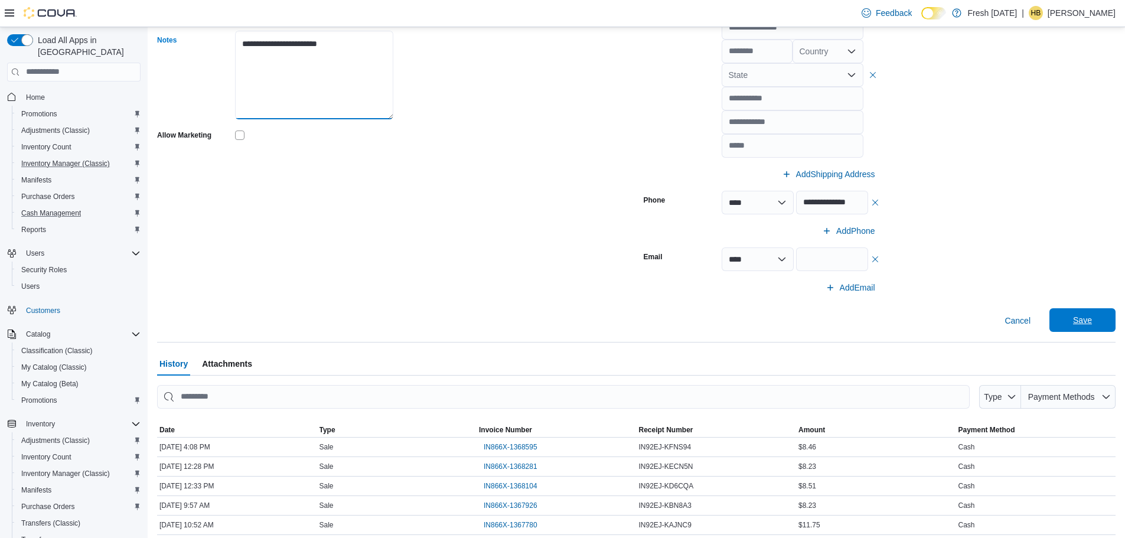
type textarea "**********"
click at [1107, 329] on span "Save" at bounding box center [1083, 320] width 52 height 24
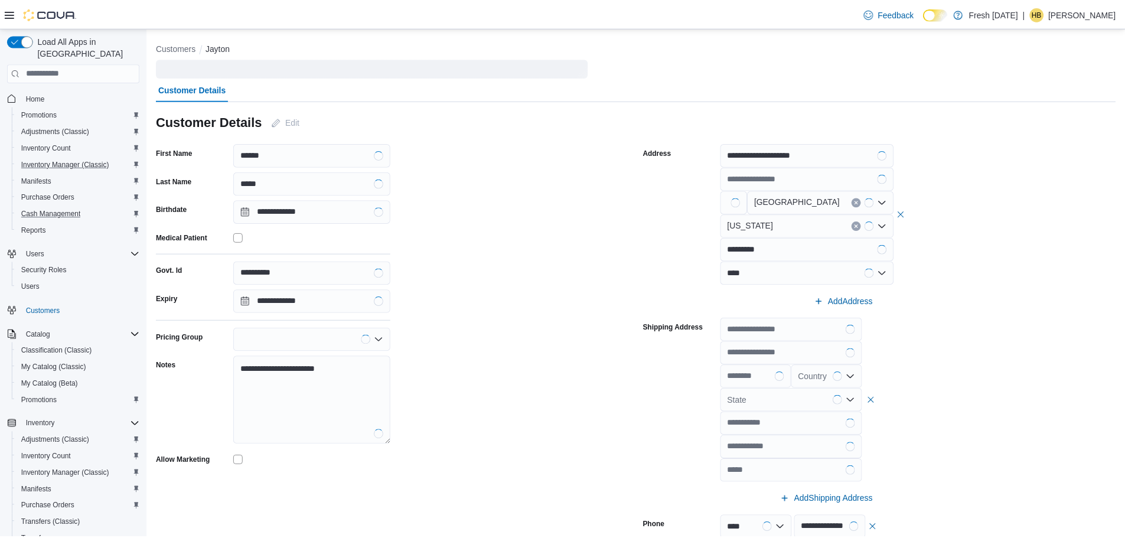
scroll to position [0, 0]
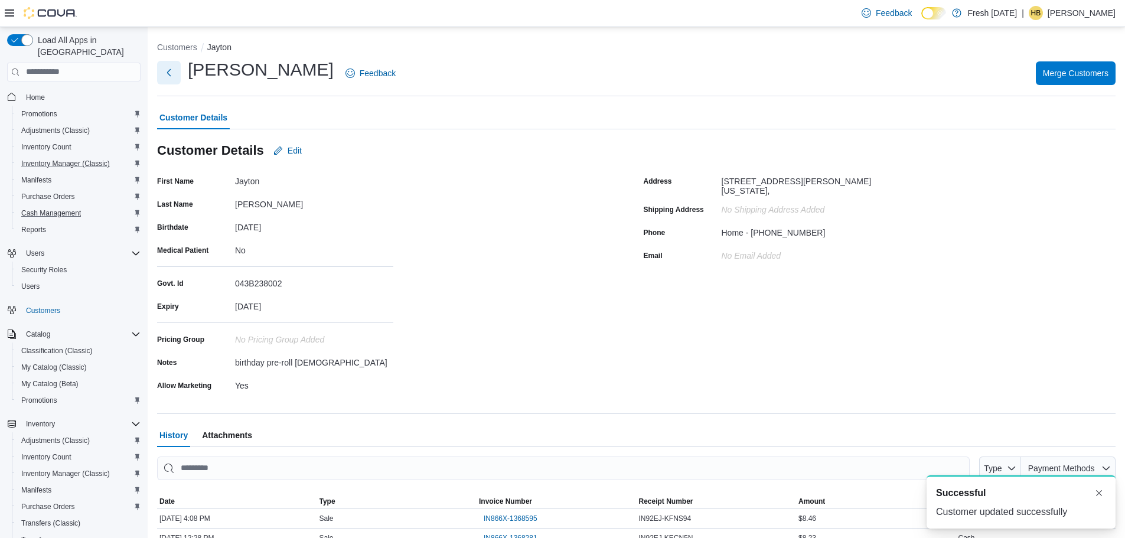
click at [164, 67] on button "Next" at bounding box center [169, 73] width 24 height 24
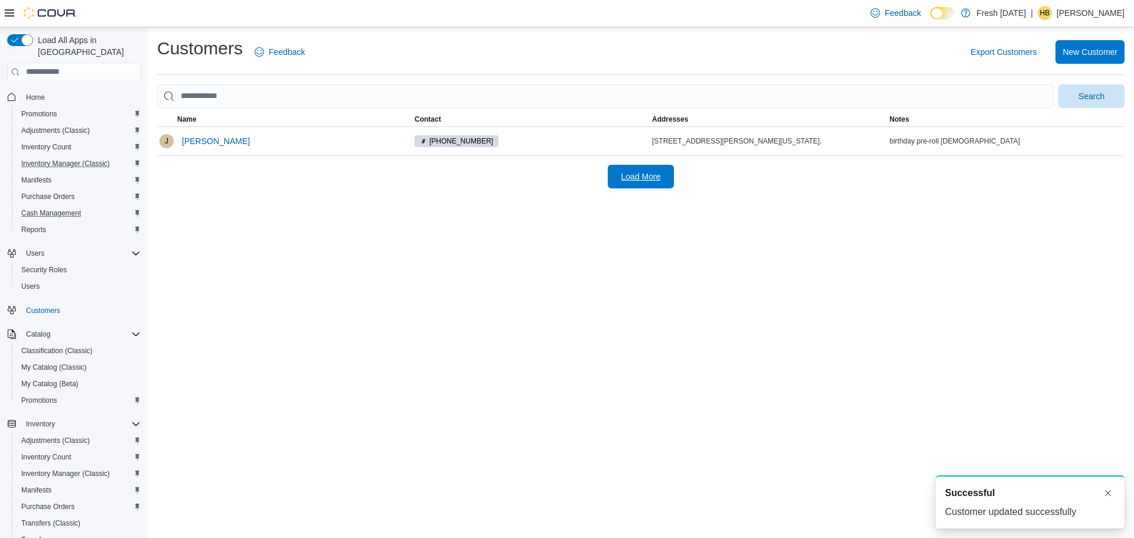
click at [647, 178] on span "Load More" at bounding box center [642, 177] width 40 height 12
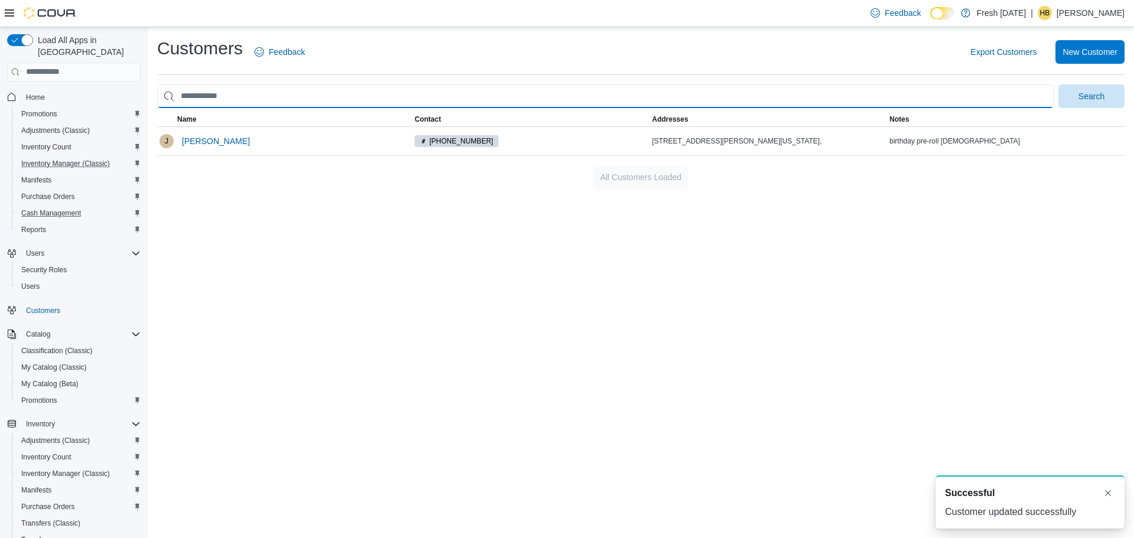
click at [528, 101] on input "search" at bounding box center [605, 96] width 897 height 24
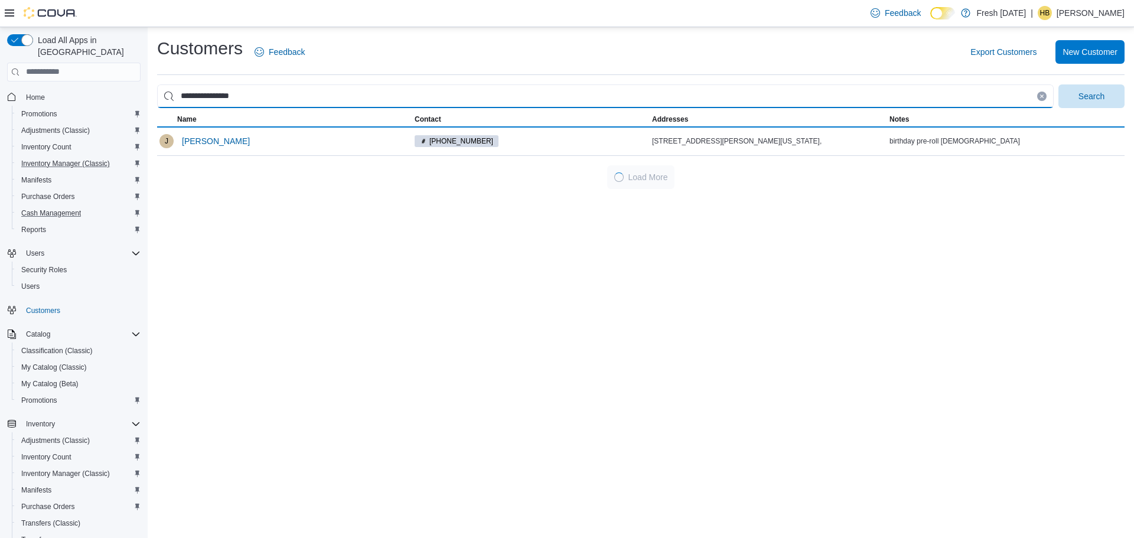
type input "**********"
click at [1059, 84] on button "Search" at bounding box center [1092, 96] width 66 height 24
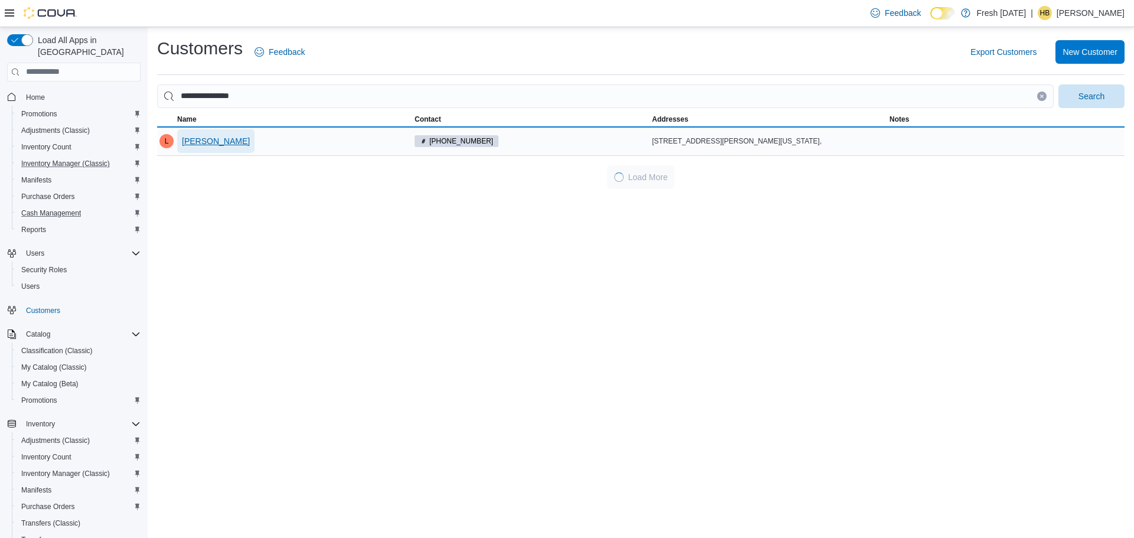
click at [214, 146] on span "Lashandra Stubbs" at bounding box center [216, 141] width 68 height 12
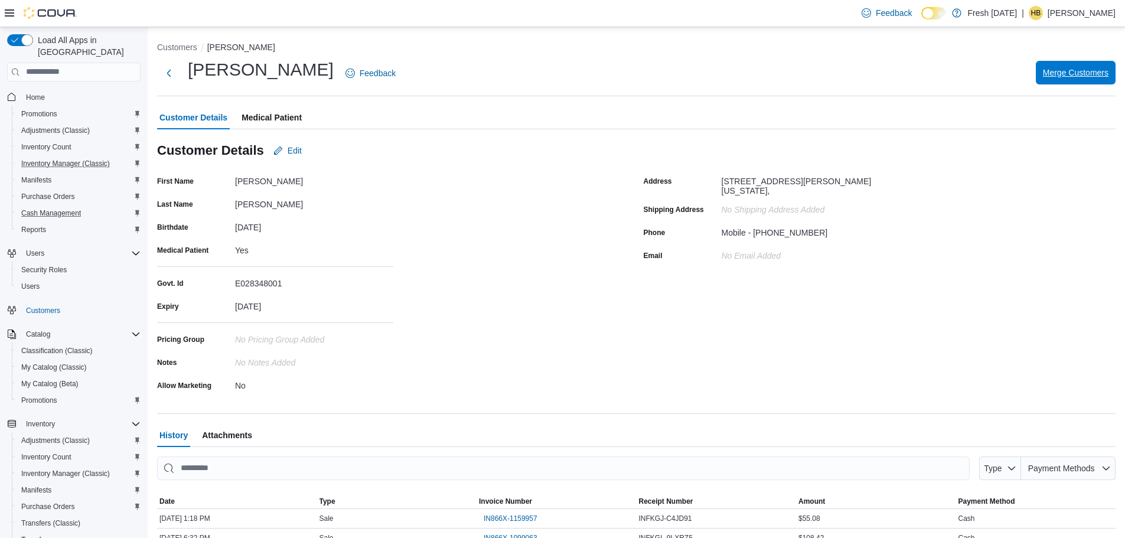
click at [1078, 74] on span "Merge Customers" at bounding box center [1076, 73] width 66 height 12
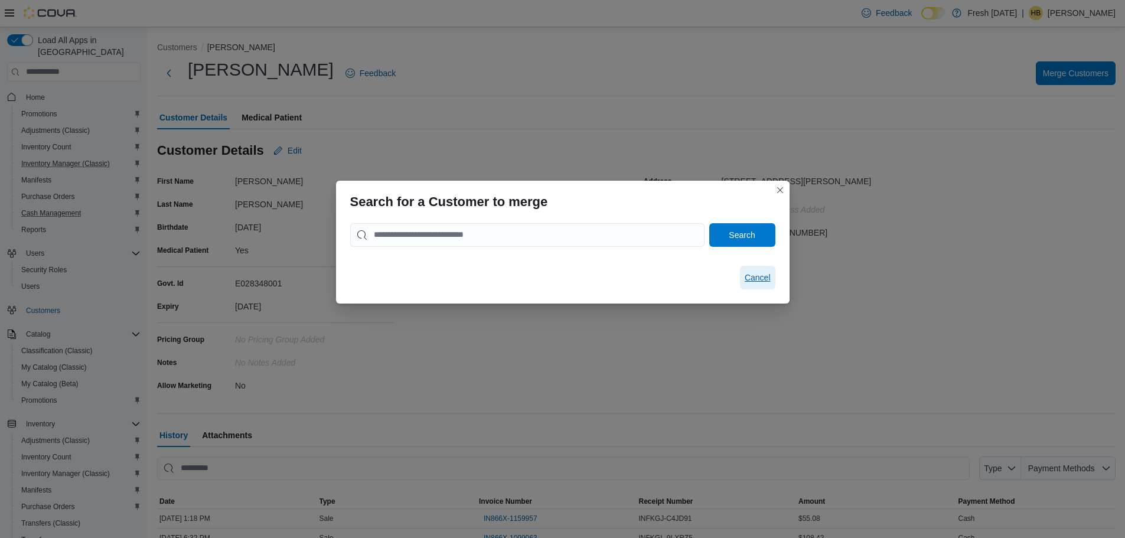
click at [766, 272] on span "Cancel" at bounding box center [758, 278] width 26 height 12
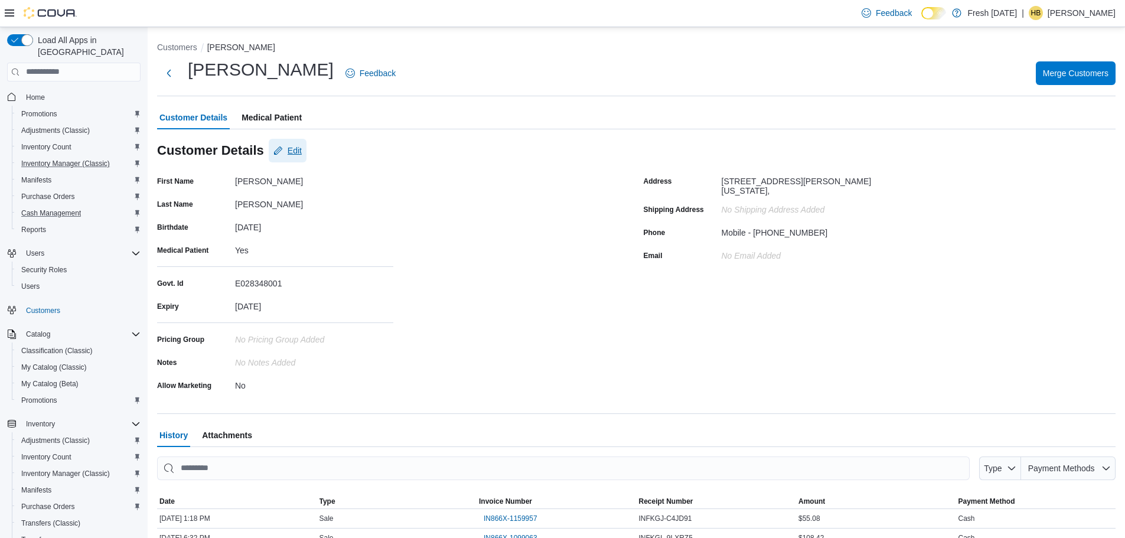
click at [304, 148] on button "Edit" at bounding box center [288, 151] width 38 height 24
select select "******"
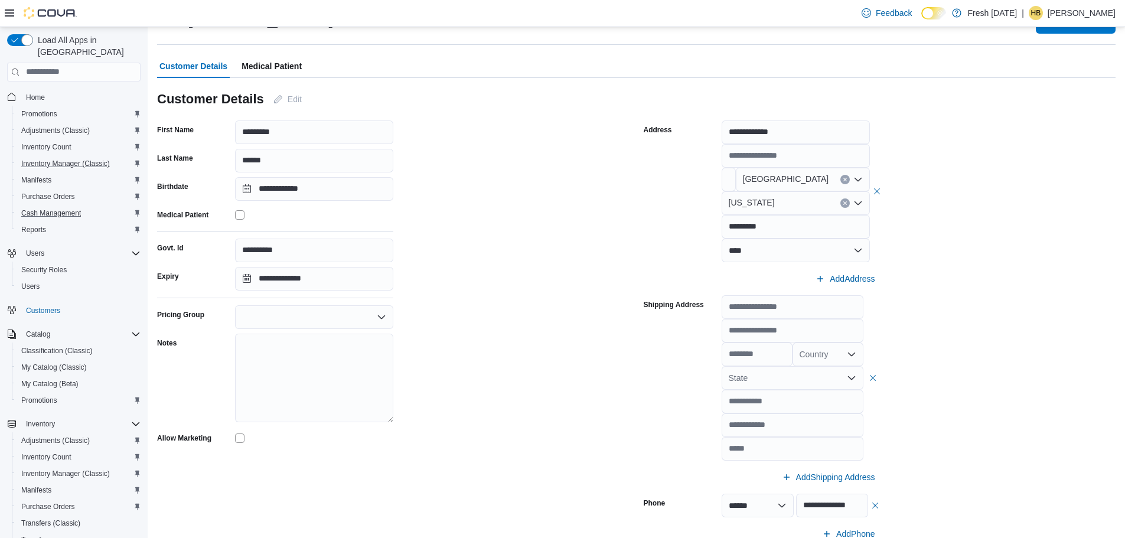
scroll to position [177, 0]
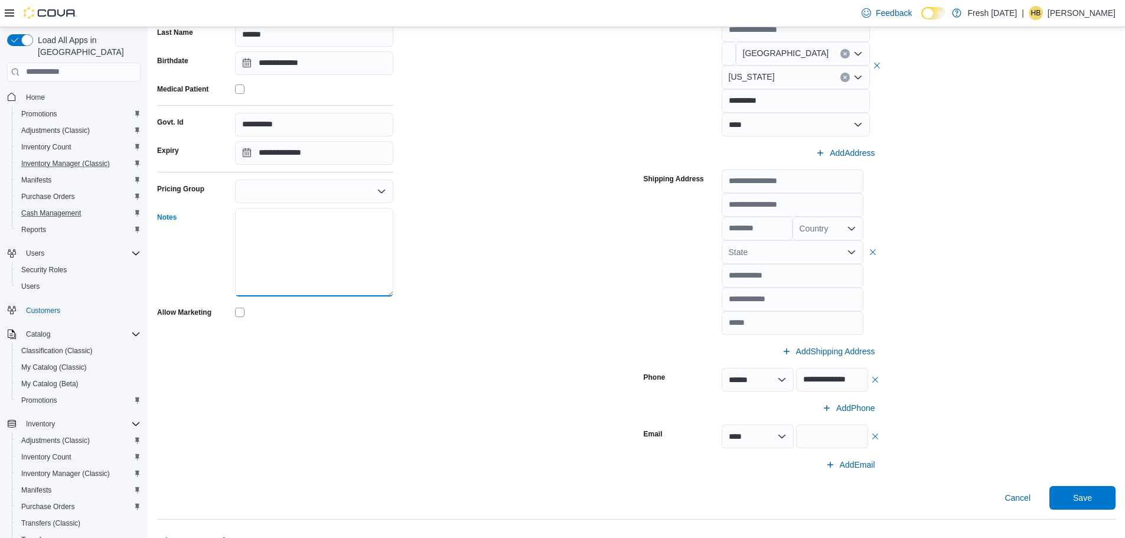
click at [321, 252] on textarea "Notes" at bounding box center [314, 252] width 158 height 89
type textarea "**********"
click at [1092, 500] on span "Save" at bounding box center [1082, 498] width 19 height 12
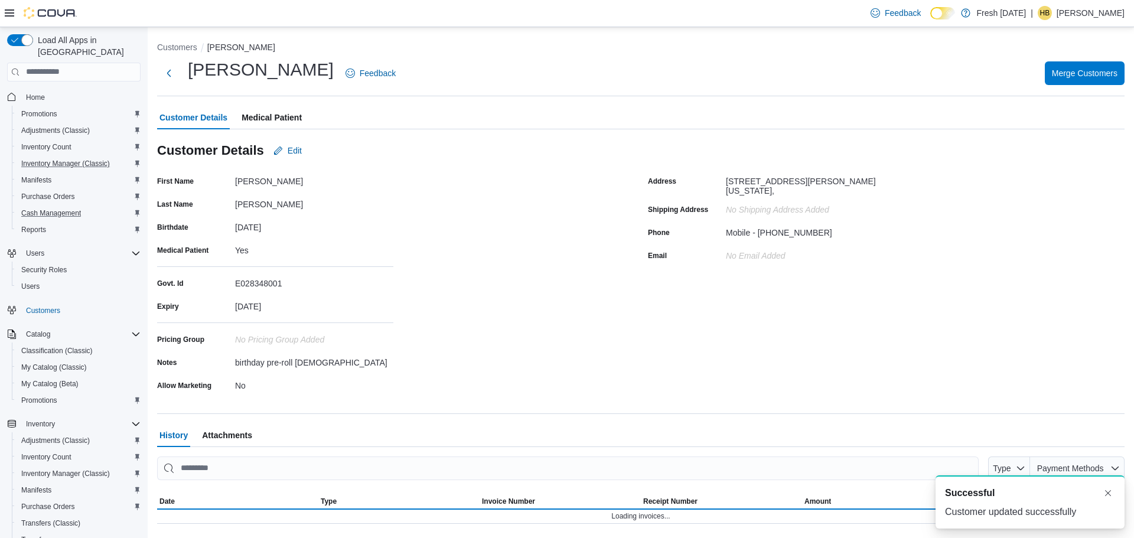
scroll to position [0, 0]
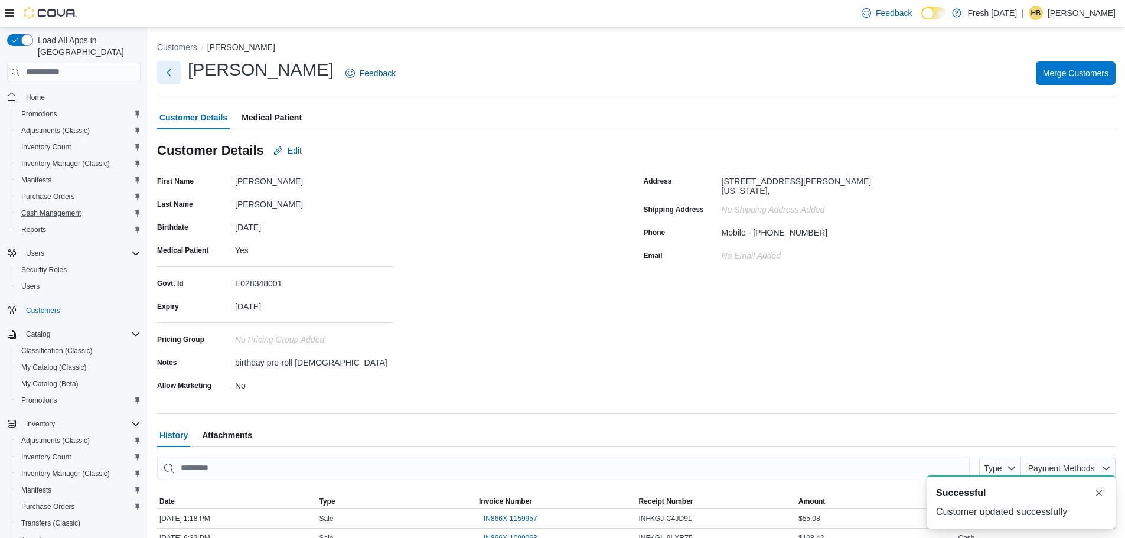
click at [167, 76] on button "Next" at bounding box center [169, 73] width 24 height 24
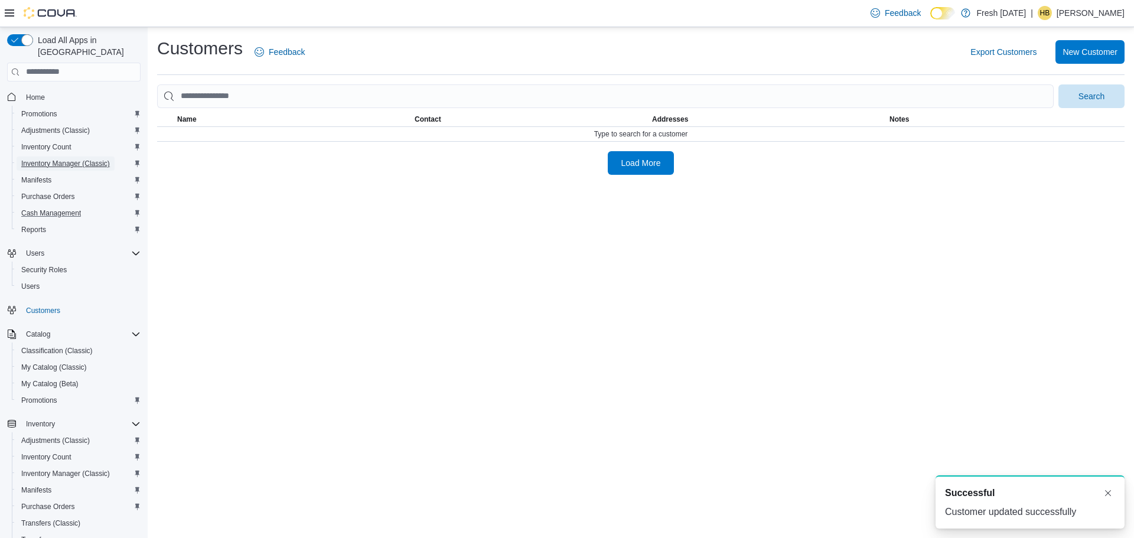
click at [39, 157] on span "Inventory Manager (Classic)" at bounding box center [65, 164] width 89 height 14
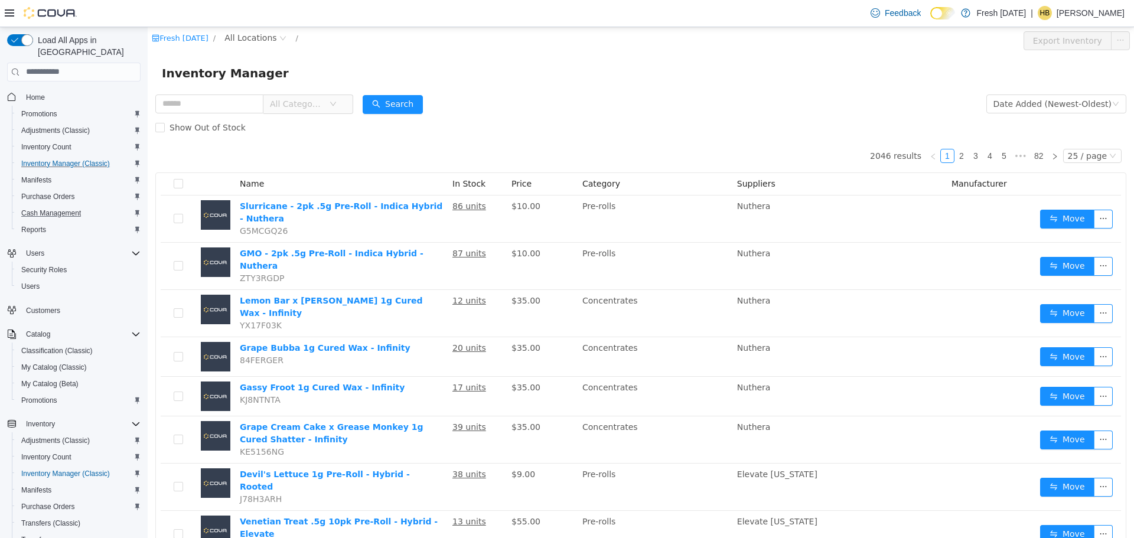
click at [264, 45] on div "Fresh Karma / All Locations /" at bounding box center [559, 40] width 815 height 19
click at [264, 38] on span "All Locations" at bounding box center [250, 37] width 52 height 13
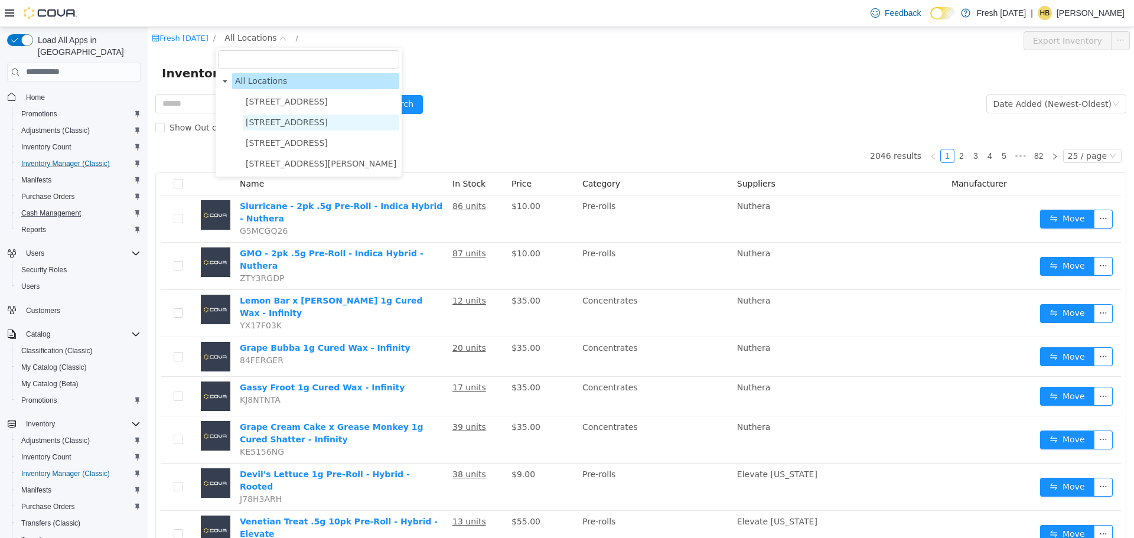
click at [268, 122] on span "[STREET_ADDRESS]" at bounding box center [287, 121] width 82 height 9
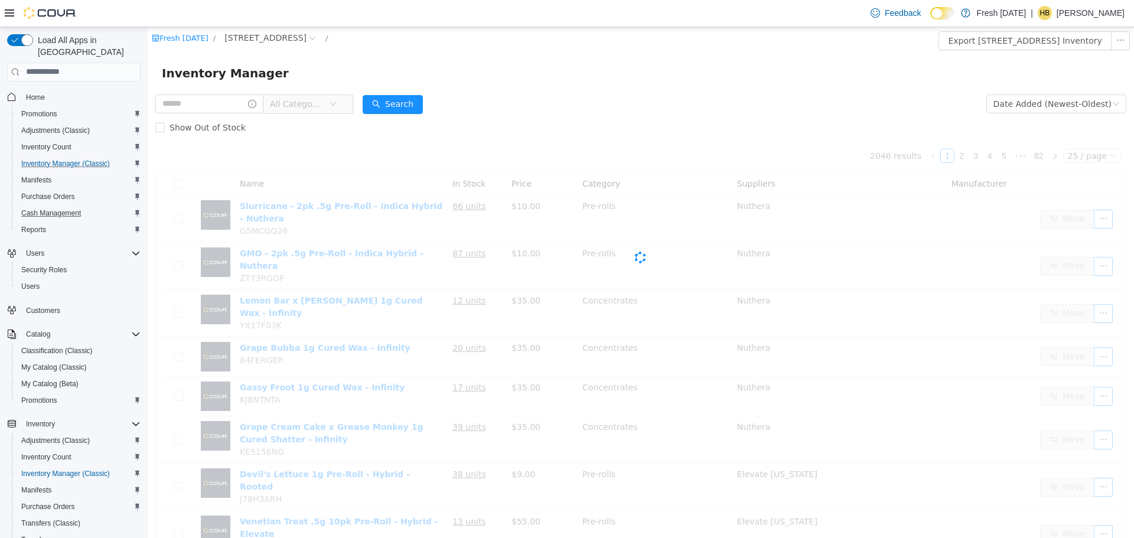
click at [382, 50] on div "Fresh Karma / 1407 Cinnamon Hill Lane / Export 1407 Cinnamon Hill Lane Inventory" at bounding box center [641, 40] width 987 height 27
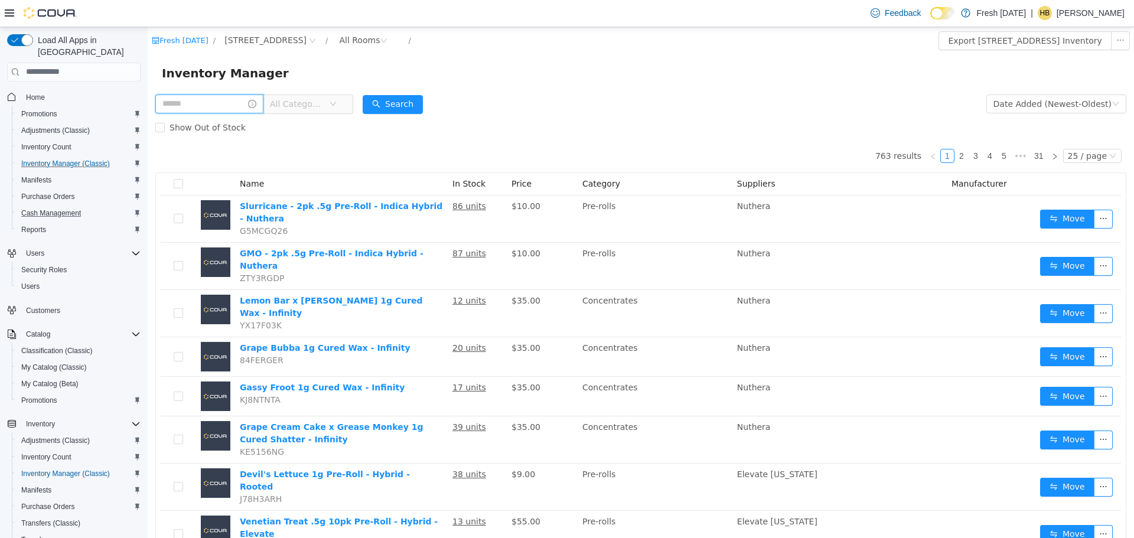
click at [207, 101] on input "text" at bounding box center [209, 103] width 108 height 19
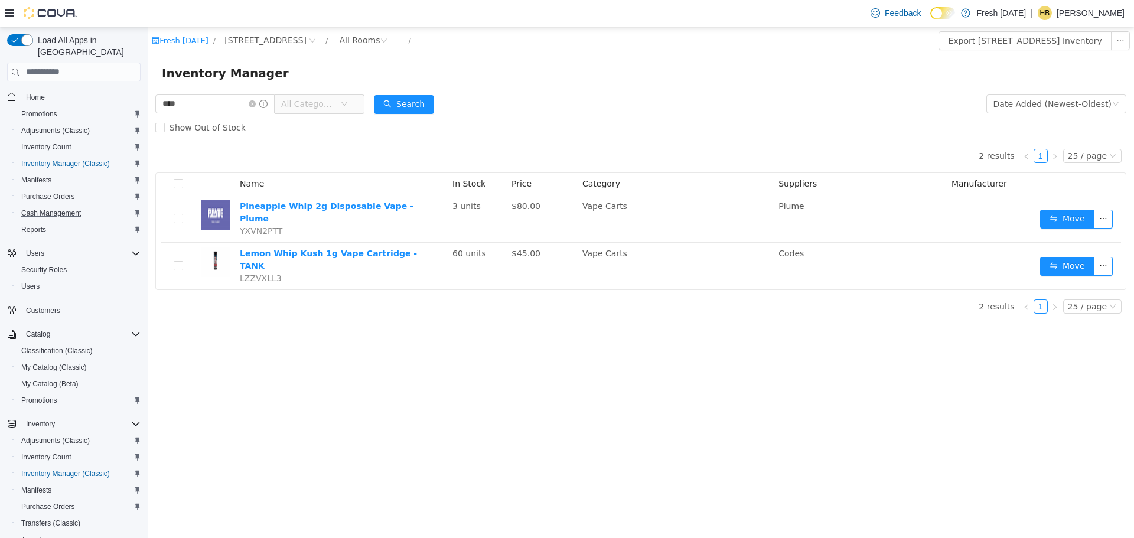
click at [577, 112] on form "**** All Categories Date Added (Newest-Oldest) Search Show Out of Stock" at bounding box center [640, 115] width 971 height 47
click at [227, 107] on input "****" at bounding box center [214, 103] width 119 height 19
type input "*"
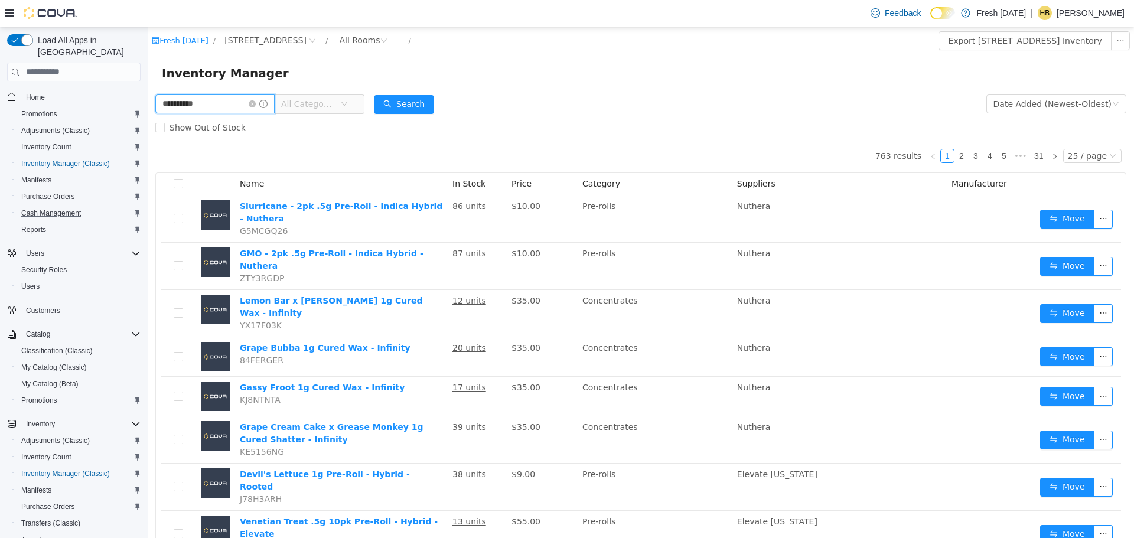
type input "**********"
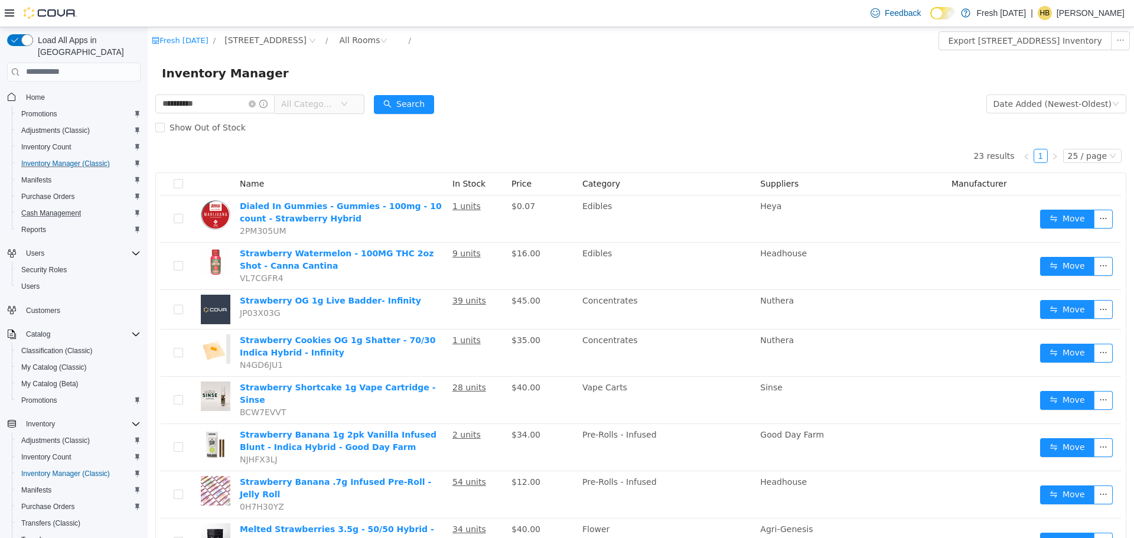
click at [302, 100] on span "All Categories" at bounding box center [308, 103] width 54 height 12
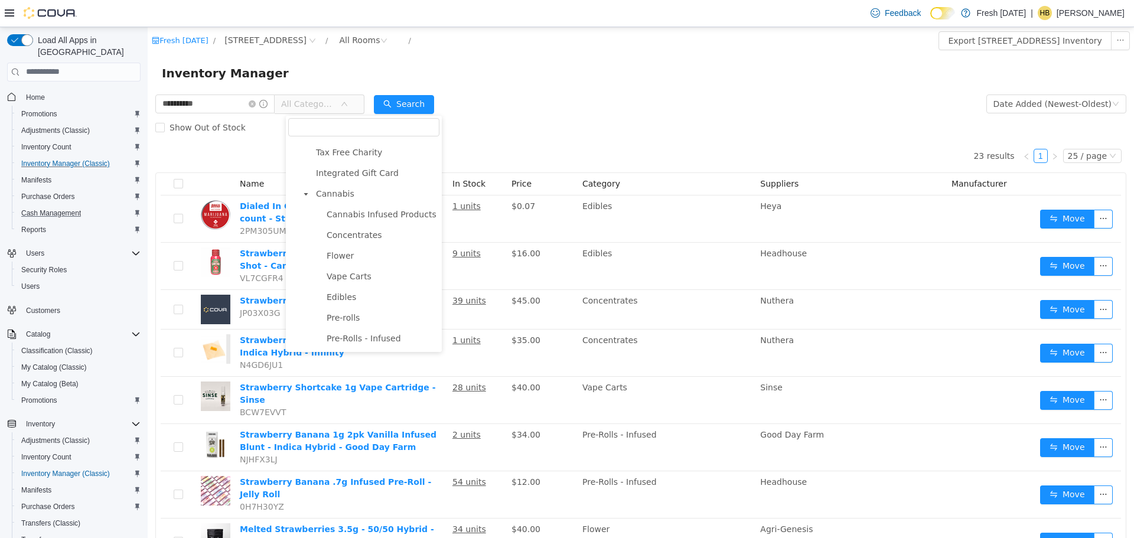
scroll to position [59, 0]
click at [365, 300] on span "Edibles" at bounding box center [382, 296] width 116 height 16
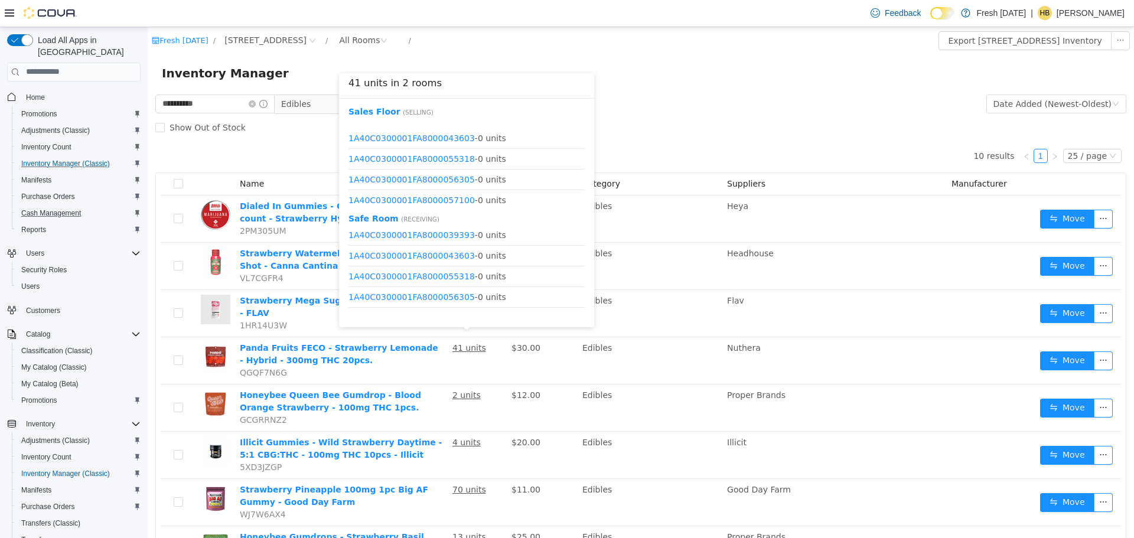
scroll to position [0, 0]
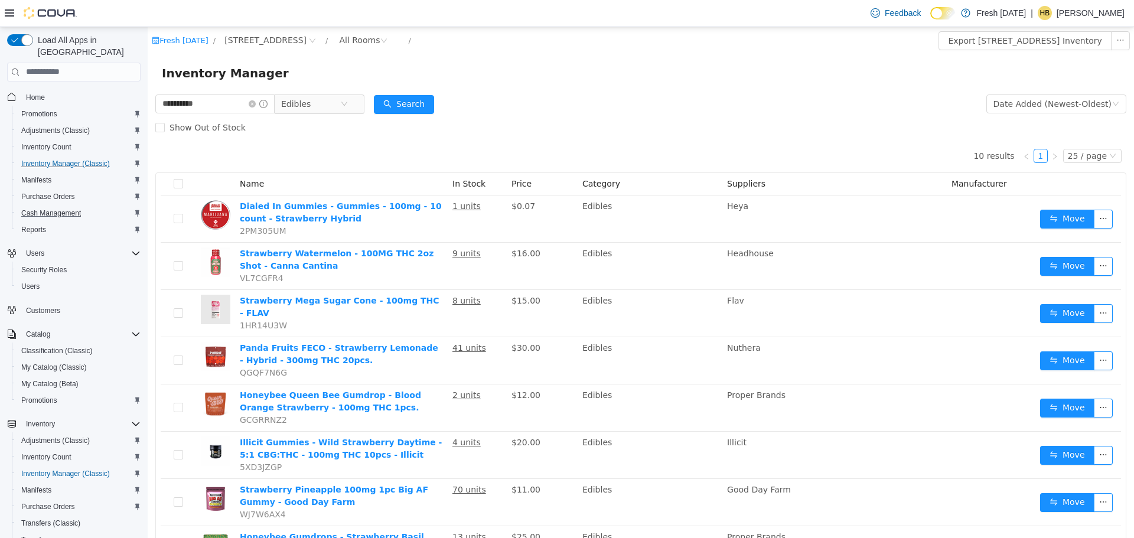
click at [723, 102] on form "**********" at bounding box center [640, 115] width 971 height 47
click at [419, 106] on button "Search" at bounding box center [404, 104] width 60 height 19
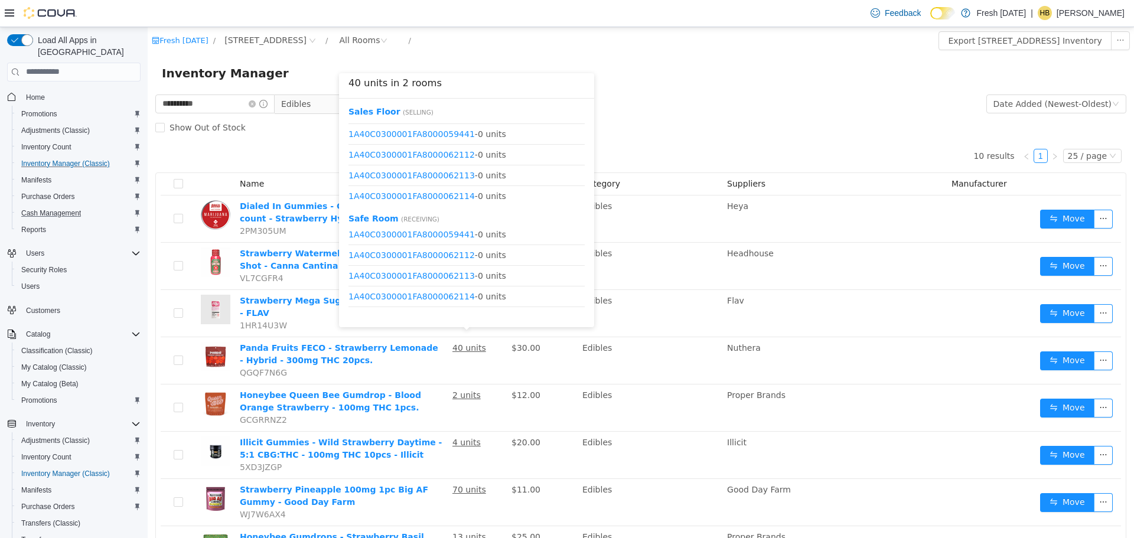
scroll to position [139, 0]
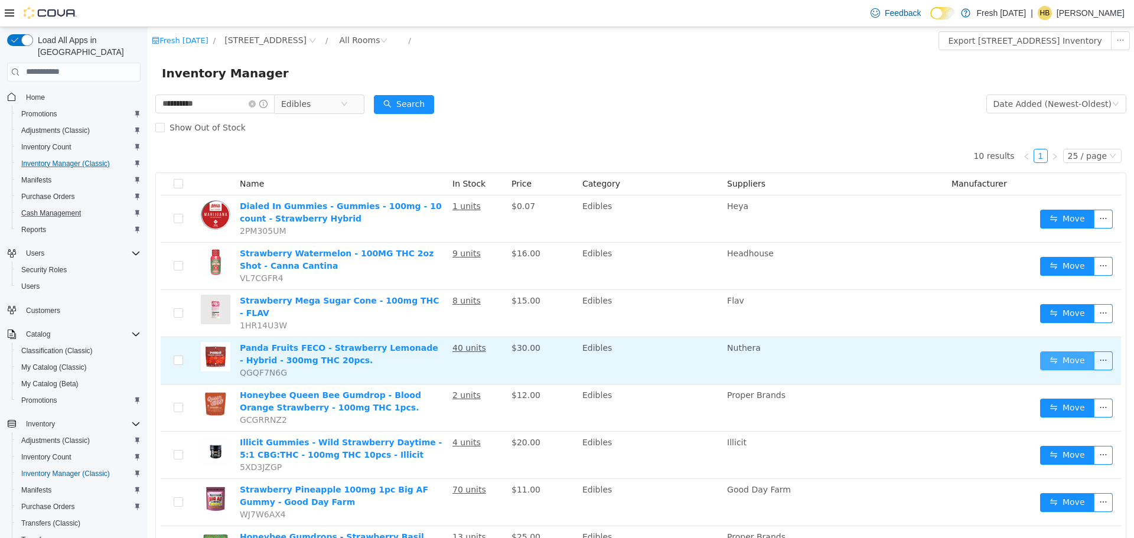
click at [1069, 360] on button "Move" at bounding box center [1067, 360] width 54 height 19
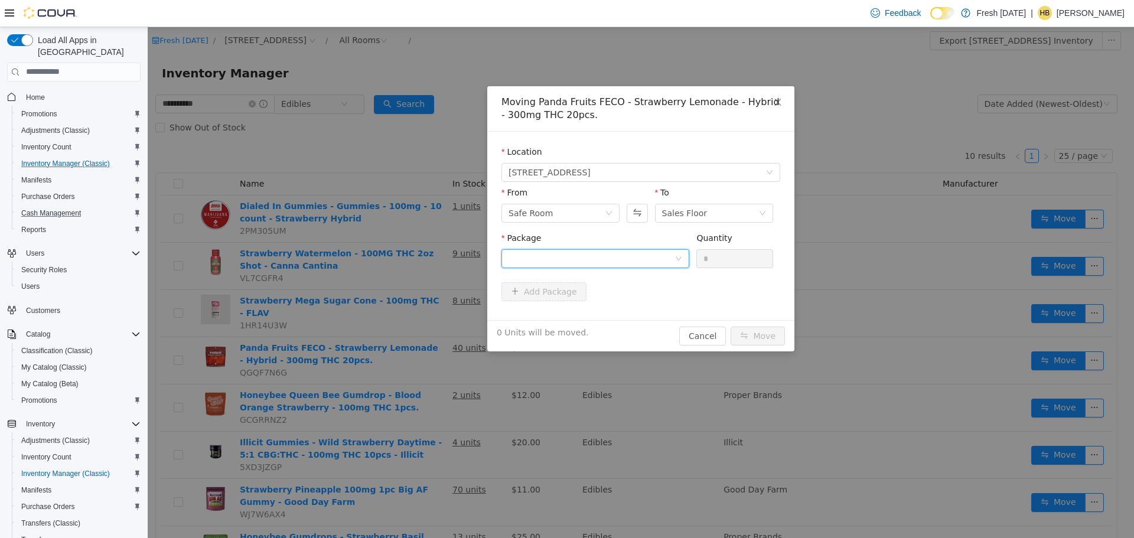
click at [619, 256] on div at bounding box center [592, 258] width 166 height 18
click at [611, 307] on li "1A40C0300001FA8000067339 Quantity : 40 Units" at bounding box center [596, 307] width 188 height 32
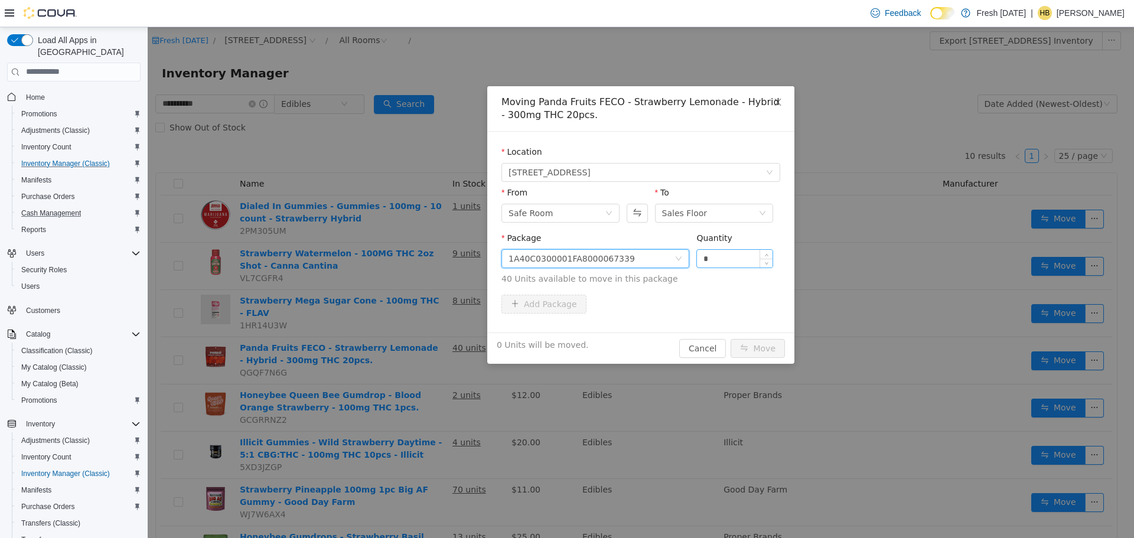
click at [731, 261] on input "*" at bounding box center [735, 258] width 76 height 18
type input "***"
click at [731, 339] on button "Move" at bounding box center [758, 348] width 54 height 19
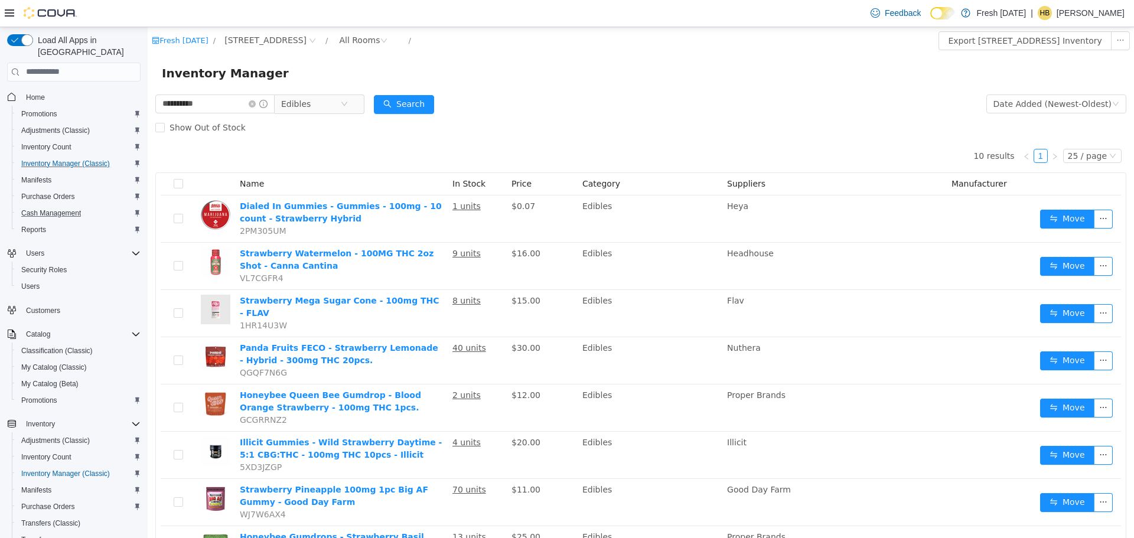
click at [584, 137] on div "Show Out of Stock" at bounding box center [640, 127] width 971 height 24
click at [429, 102] on button "Search" at bounding box center [404, 104] width 60 height 19
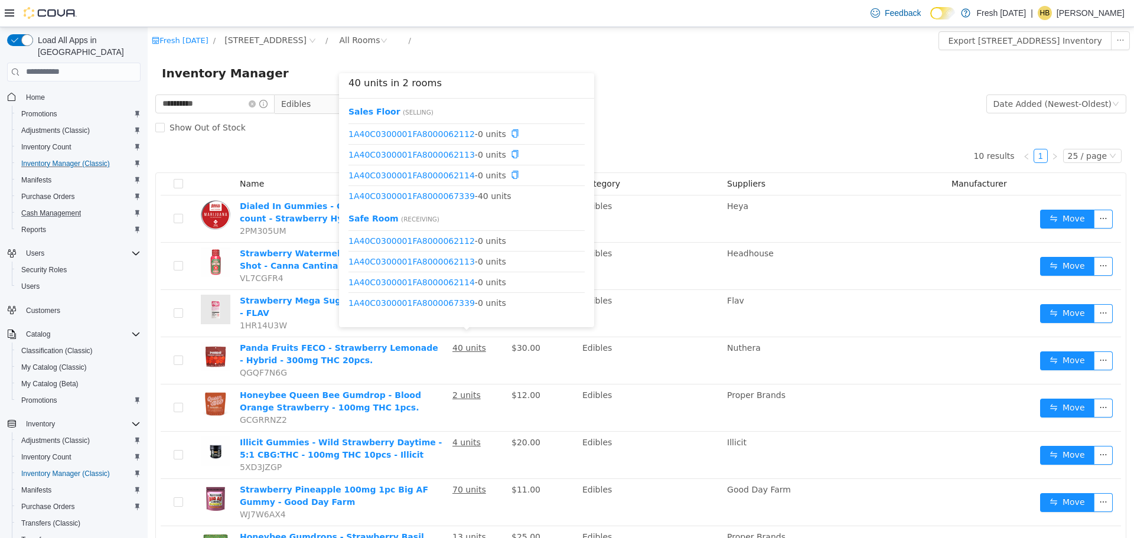
click at [676, 84] on div "Inventory Manager" at bounding box center [641, 73] width 987 height 38
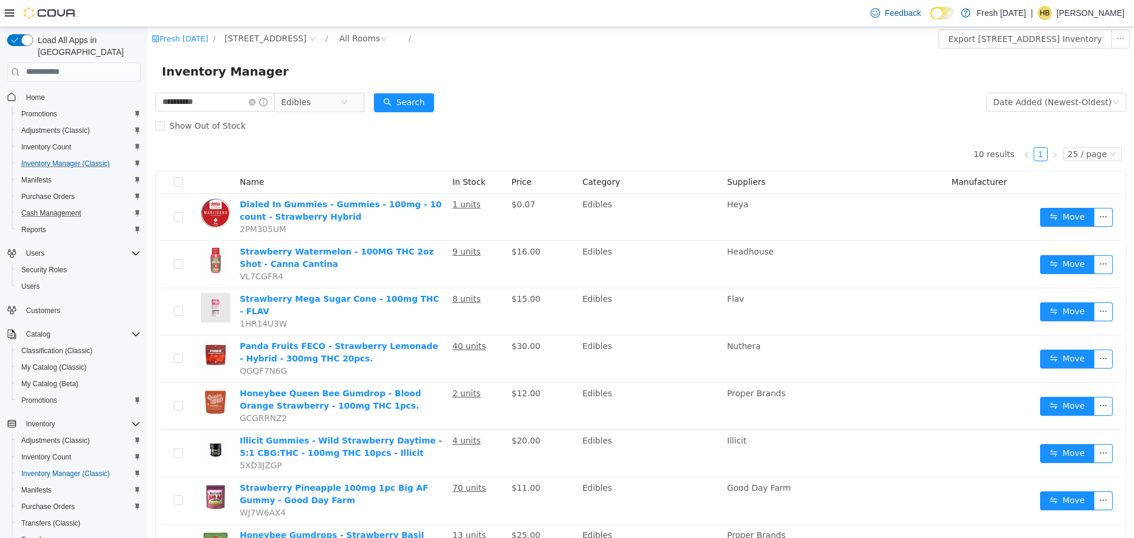
scroll to position [0, 0]
